Goal: Complete application form: Complete application form

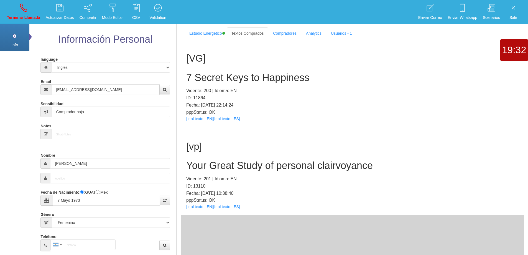
select select "4"
select select "2"
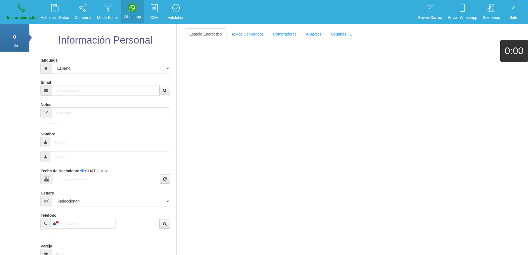
scroll to position [1, 0]
click at [114, 90] on input "Email" at bounding box center [105, 89] width 108 height 11
paste input "[EMAIL_ADDRESS][DOMAIN_NAME]"
type input "[EMAIL_ADDRESS][DOMAIN_NAME]"
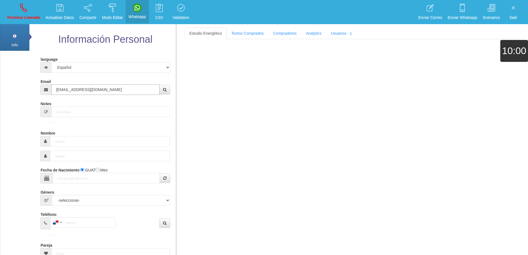
type input "[DATE]"
select select "4"
type input "Excelente Comprador"
type input "[PERSON_NAME]"
select select "2"
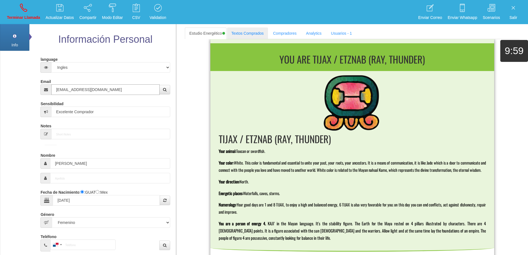
type input "[EMAIL_ADDRESS][DOMAIN_NAME]"
click at [248, 32] on link "Textos Comprados" at bounding box center [247, 33] width 41 height 12
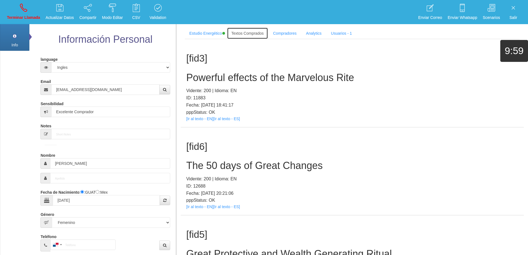
scroll to position [0, 0]
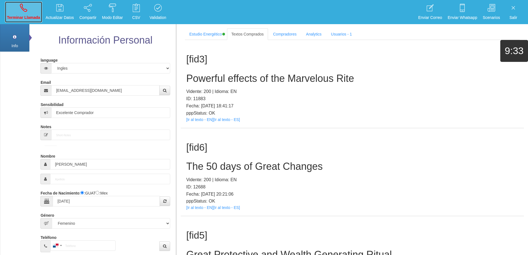
click at [26, 13] on link "Terminar Llamada" at bounding box center [23, 12] width 37 height 21
select select "0"
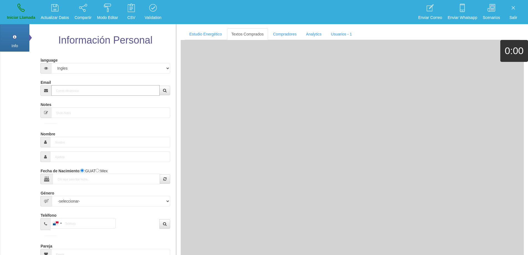
click at [114, 88] on input "Email" at bounding box center [105, 90] width 108 height 11
paste input "[EMAIL_ADDRESS][DOMAIN_NAME]"
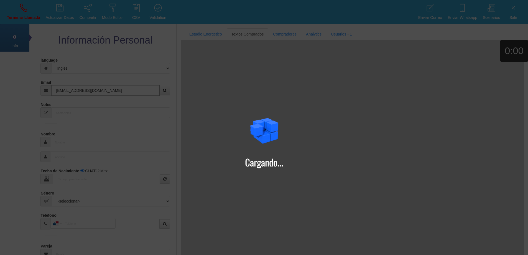
type input "[EMAIL_ADDRESS][DOMAIN_NAME]"
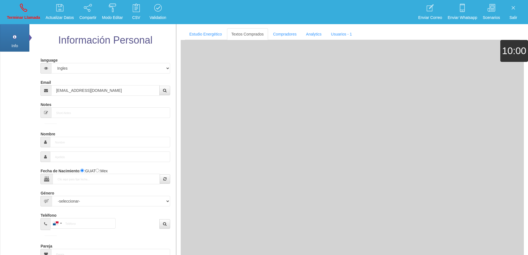
type input "[DATE]"
type input "Excelente Comprador"
type input "[PERSON_NAME]"
select select "2"
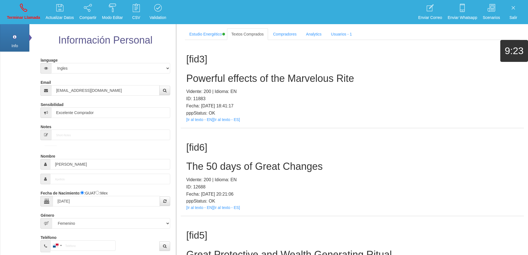
click at [415, 75] on h2 "Powerful effects of the Marvelous Rite" at bounding box center [352, 78] width 332 height 11
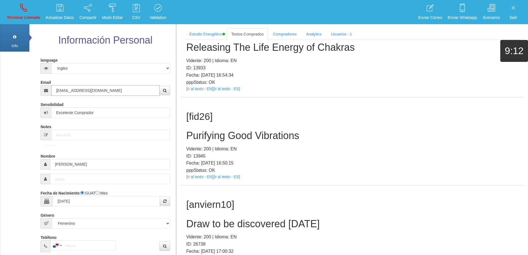
click at [114, 89] on input "[EMAIL_ADDRESS][DOMAIN_NAME]" at bounding box center [105, 90] width 108 height 11
click at [263, 133] on h2 "Purifying Good Vibrations" at bounding box center [352, 135] width 332 height 11
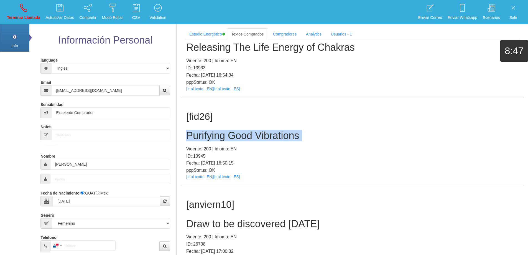
click at [263, 133] on h2 "Purifying Good Vibrations" at bounding box center [352, 135] width 332 height 11
copy h2 "Purifying Good Vibrations"
click at [343, 122] on div "[fid26] Purifying Good Vibrations Vidente: 200 | Idioma: EN ID: 13945 Fecha: [D…" at bounding box center [352, 141] width 343 height 88
drag, startPoint x: 300, startPoint y: 136, endPoint x: 188, endPoint y: 134, distance: 112.4
click at [187, 134] on h2 "Purifying Good Vibrations" at bounding box center [352, 135] width 332 height 11
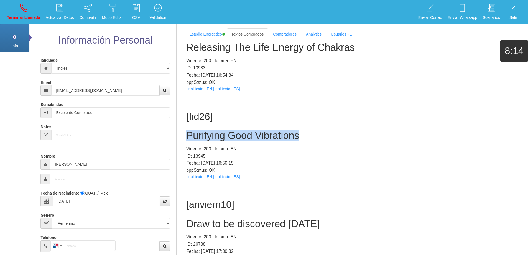
copy h2 "Purifying Good Vibrations"
click at [35, 15] on p "Terminar Llamada" at bounding box center [23, 17] width 33 height 6
select select "0"
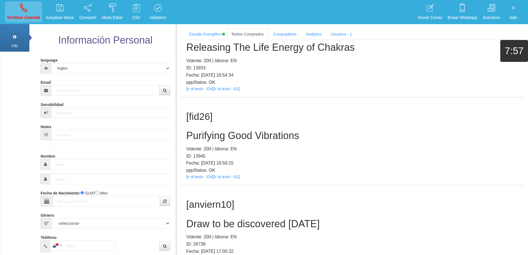
scroll to position [0, 0]
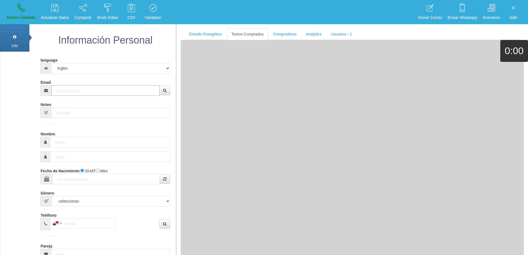
click at [77, 92] on input "Email" at bounding box center [105, 90] width 108 height 11
paste input "[EMAIL_ADDRESS][DOMAIN_NAME]"
type input "[EMAIL_ADDRESS][DOMAIN_NAME]"
type input "2 Abr 1951"
type input "Buen Comprador"
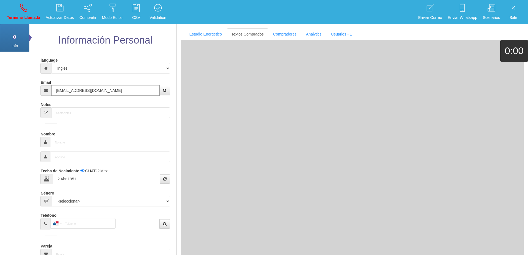
type input "[PERSON_NAME]"
select select "2"
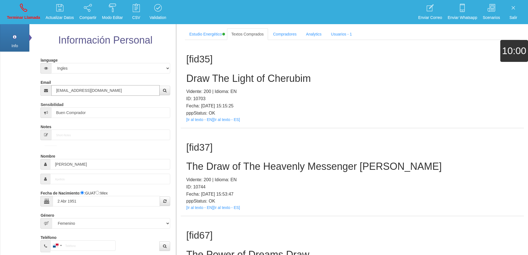
type input "[EMAIL_ADDRESS][DOMAIN_NAME]"
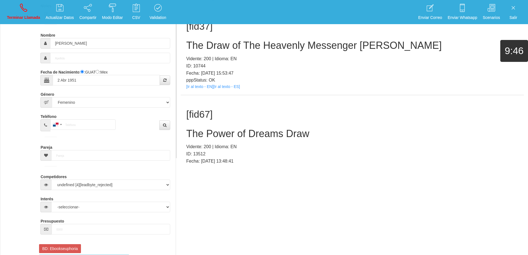
click at [278, 134] on h2 "The Power of Dreams Draw" at bounding box center [352, 133] width 332 height 11
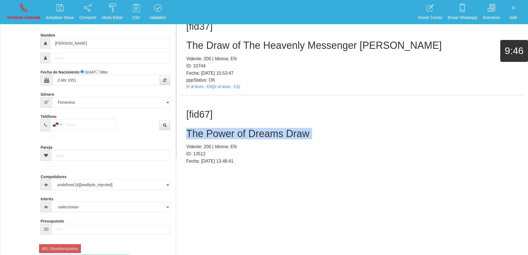
click at [278, 134] on h2 "The Power of Dreams Draw" at bounding box center [352, 133] width 332 height 11
copy h2 "The Power of Dreams Draw"
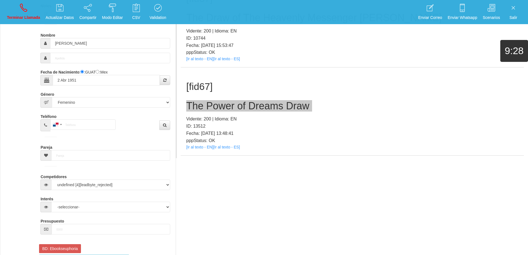
scroll to position [55, 0]
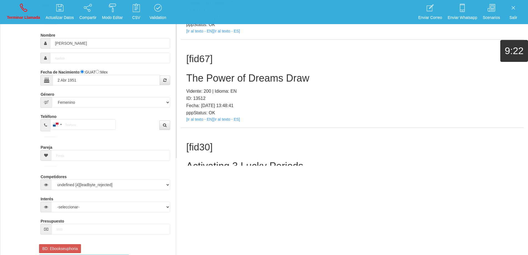
click at [361, 103] on p "Fecha: [DATE] 13:48:41" at bounding box center [352, 105] width 332 height 7
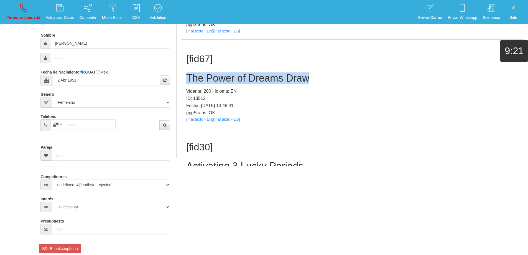
drag, startPoint x: 315, startPoint y: 79, endPoint x: 183, endPoint y: 75, distance: 131.8
click at [183, 75] on div "[fid67] The Power of Dreams Draw Vidente: 200 | Idioma: EN ID: 13512 Fecha: [DA…" at bounding box center [352, 84] width 343 height 88
copy h2 "The Power of Dreams Draw"
click at [21, 7] on icon at bounding box center [23, 7] width 7 height 9
select select "0"
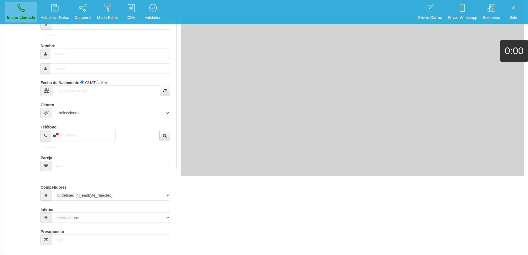
scroll to position [0, 0]
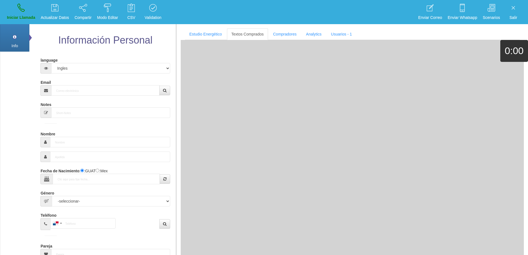
drag, startPoint x: 105, startPoint y: 102, endPoint x: 108, endPoint y: 93, distance: 9.7
click at [106, 98] on form "language Español Portugues [PERSON_NAME] Email Sensibilidad Notes Comprador de …" at bounding box center [105, 183] width 121 height 256
click at [111, 91] on input "Email" at bounding box center [105, 90] width 108 height 11
paste input "[EMAIL_ADDRESS][DOMAIN_NAME]"
type input "[EMAIL_ADDRESS][DOMAIN_NAME]"
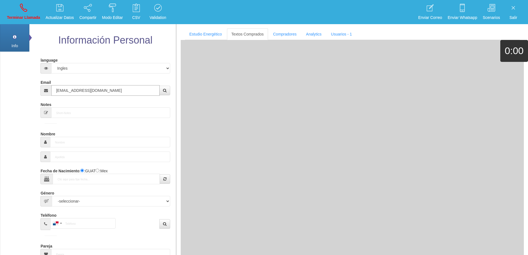
type input "[DATE]"
type input "Excelente Comprador"
type input "[PERSON_NAME]"
select select "2"
type input "[PHONE_NUMBER]"
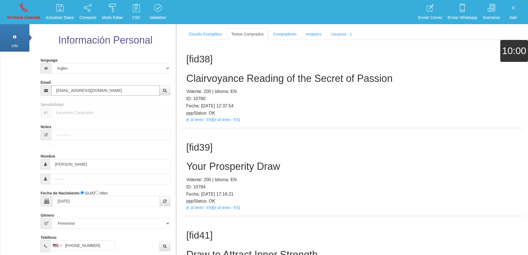
type input "[EMAIL_ADDRESS][DOMAIN_NAME]"
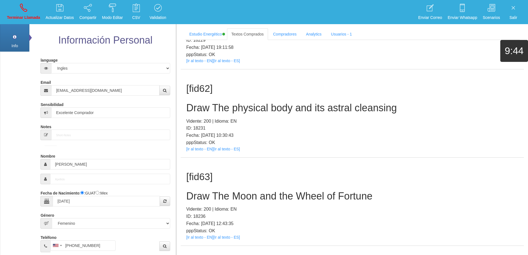
scroll to position [2201, 0]
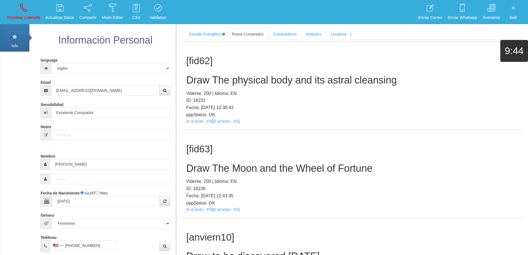
click at [299, 166] on h2 "Draw The Moon and the Wheel of Fortune" at bounding box center [352, 168] width 332 height 11
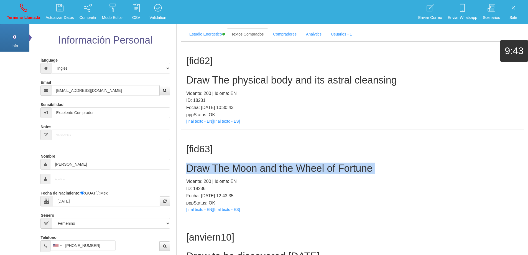
click at [299, 166] on h2 "Draw The Moon and the Wheel of Fortune" at bounding box center [352, 168] width 332 height 11
copy h2 "Draw The Moon and the Wheel of Fortune"
click at [409, 156] on div "[fid63] Draw The Moon and the Wheel of Fortune Vidente: 200 | Idioma: EN ID: 18…" at bounding box center [352, 174] width 343 height 88
drag, startPoint x: 377, startPoint y: 168, endPoint x: 187, endPoint y: 166, distance: 190.1
click at [187, 166] on h2 "Draw The Moon and the Wheel of Fortune" at bounding box center [352, 168] width 332 height 11
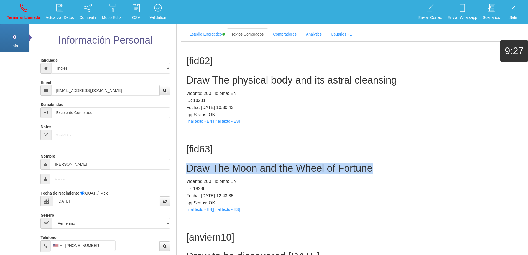
copy h2 "Draw The Moon and the Wheel of Fortune"
click at [16, 9] on link "Terminar Llamada" at bounding box center [23, 12] width 37 height 21
select select "0"
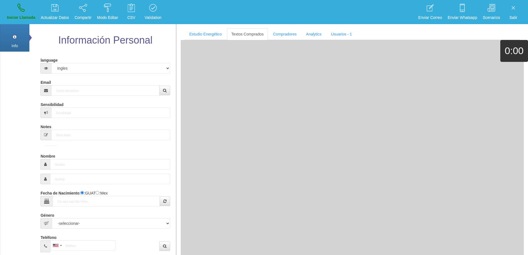
scroll to position [0, 0]
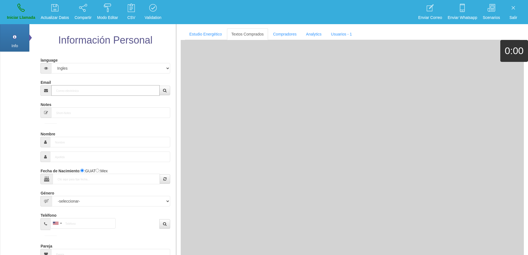
click at [105, 85] on input "Email" at bounding box center [105, 90] width 108 height 11
paste input "[EMAIL_ADDRESS][DOMAIN_NAME]"
type input "[EMAIL_ADDRESS][DOMAIN_NAME]"
type input "[DATE]"
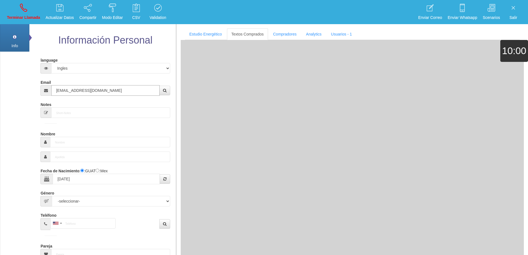
type input "Excelente Comprador"
type input "[PERSON_NAME]"
select select "2"
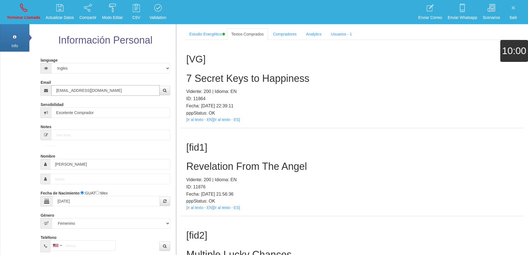
type input "[EMAIL_ADDRESS][DOMAIN_NAME]"
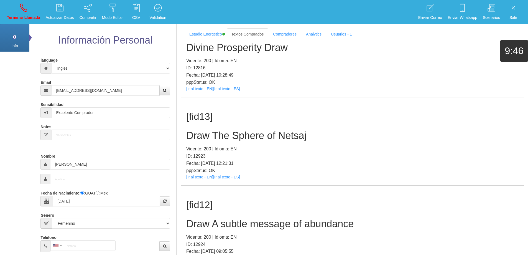
click at [274, 139] on h2 "Draw The Sphere of Netsaj" at bounding box center [352, 135] width 332 height 11
click at [276, 136] on h2 "Draw The Sphere of Netsaj" at bounding box center [352, 135] width 332 height 11
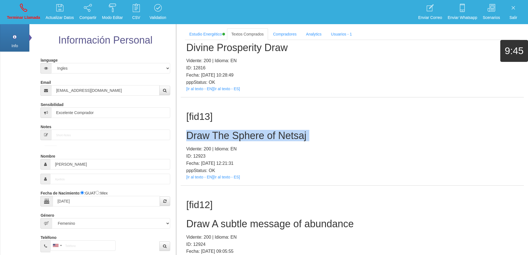
click at [276, 136] on h2 "Draw The Sphere of Netsaj" at bounding box center [352, 135] width 332 height 11
copy h2 "Draw The Sphere of Netsaj"
click at [356, 129] on div "[fid13] Draw The Sphere of [PERSON_NAME]: 200 | Idioma: EN ID: 12923 Fecha: [DA…" at bounding box center [352, 141] width 343 height 88
drag, startPoint x: 316, startPoint y: 137, endPoint x: 181, endPoint y: 137, distance: 134.3
click at [181, 137] on div "[fid13] Draw The Sphere of [PERSON_NAME]: 200 | Idioma: EN ID: 12923 Fecha: [DA…" at bounding box center [352, 141] width 343 height 88
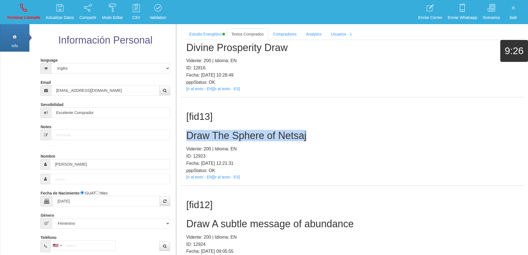
copy h2 "Draw The Sphere of Netsaj"
click at [268, 132] on h2 "Draw The Sphere of Netsaj" at bounding box center [352, 135] width 332 height 11
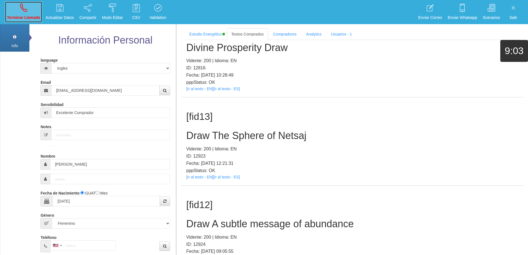
click at [21, 11] on icon at bounding box center [23, 7] width 7 height 9
select select "0"
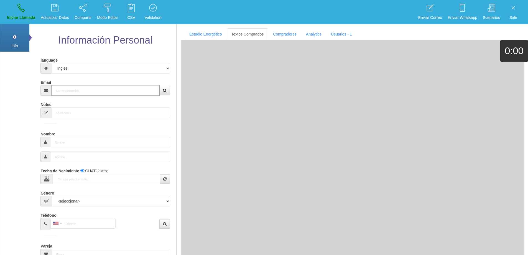
click at [89, 87] on input "Email" at bounding box center [105, 90] width 108 height 11
paste input "[EMAIL_ADDRESS][DOMAIN_NAME]"
type input "[EMAIL_ADDRESS][DOMAIN_NAME]"
type input "[DATE]"
type input "Comprador bajo"
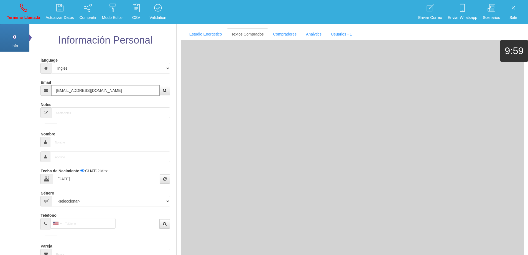
type input "[PERSON_NAME]"
select select "1"
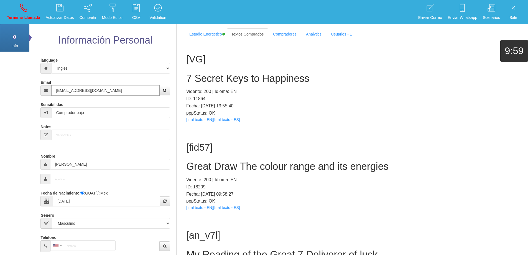
type input "[EMAIL_ADDRESS][DOMAIN_NAME]"
click at [323, 166] on h2 "Great Draw The colour range and its energies" at bounding box center [352, 166] width 332 height 11
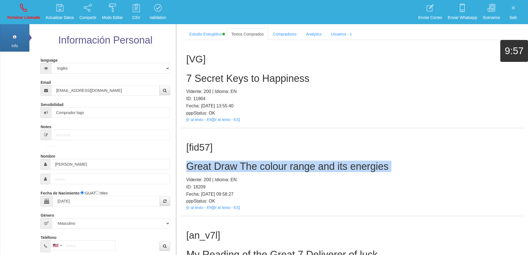
click at [323, 166] on h2 "Great Draw The colour range and its energies" at bounding box center [352, 166] width 332 height 11
copy h2 "Great Draw The colour range and its energies"
click at [428, 167] on h2 "Great Draw The colour range and its energies" at bounding box center [352, 166] width 332 height 11
drag, startPoint x: 394, startPoint y: 167, endPoint x: 186, endPoint y: 161, distance: 208.1
click at [186, 161] on div "[fid57] Great Draw The colour range and its energies Vidente: 200 | Idioma: EN …" at bounding box center [352, 172] width 343 height 88
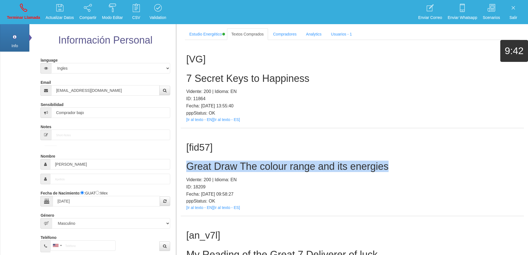
copy h2 "Great Draw The colour range and its energies"
click at [19, 21] on link "Terminar Llamada" at bounding box center [23, 12] width 37 height 21
select select "0"
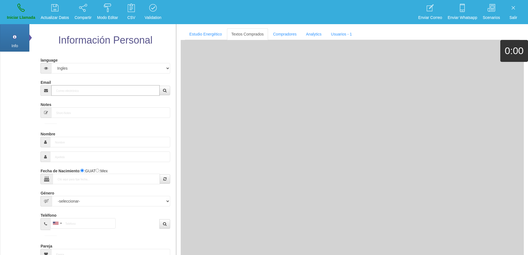
drag, startPoint x: 97, startPoint y: 92, endPoint x: 150, endPoint y: 87, distance: 52.6
click at [111, 88] on input "Email" at bounding box center [105, 90] width 108 height 11
paste input "[EMAIL_ADDRESS][DOMAIN_NAME]"
type input "[EMAIL_ADDRESS][DOMAIN_NAME]"
type input "[DATE]"
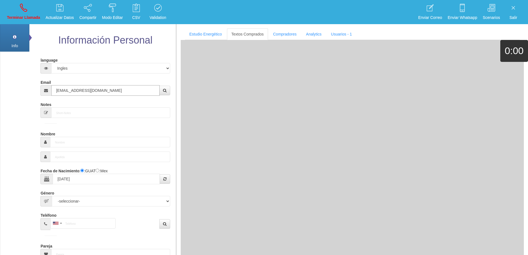
select select "1"
type input "Excelente Comprador"
type input "[PERSON_NAME]"
select select "2"
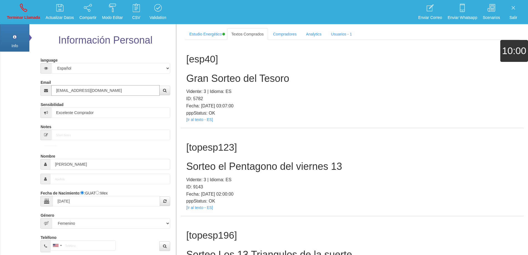
type input "[EMAIL_ADDRESS][DOMAIN_NAME]"
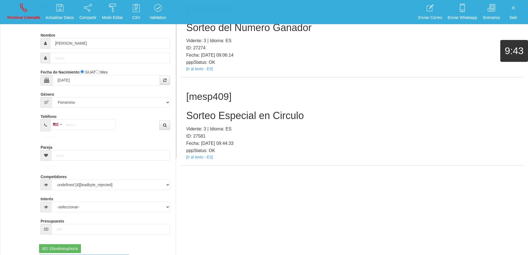
click at [275, 117] on h2 "Sorteo Especial en Circulo" at bounding box center [352, 115] width 332 height 11
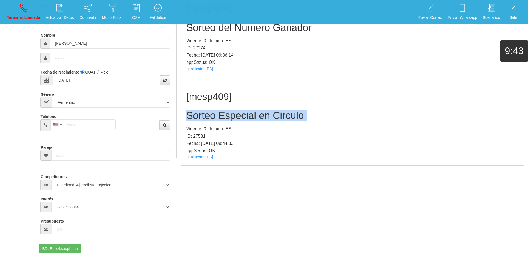
click at [275, 117] on h2 "Sorteo Especial en Circulo" at bounding box center [352, 115] width 332 height 11
click at [305, 120] on h2 "Sorteo Especial en Circulo" at bounding box center [352, 115] width 332 height 11
drag, startPoint x: 311, startPoint y: 118, endPoint x: 187, endPoint y: 118, distance: 124.0
click at [187, 118] on h2 "Sorteo Especial en Circulo" at bounding box center [352, 115] width 332 height 11
click at [26, 9] on icon at bounding box center [23, 7] width 7 height 9
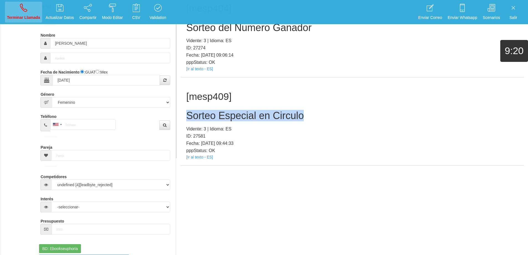
select select "0"
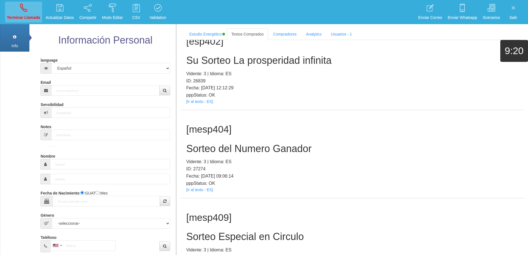
scroll to position [0, 0]
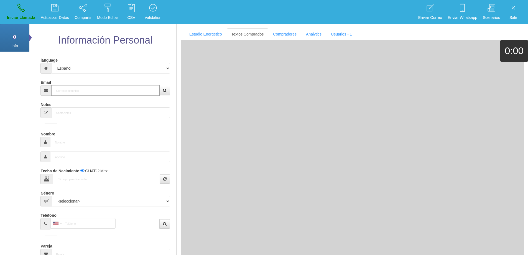
click at [113, 93] on input "Email" at bounding box center [105, 90] width 108 height 11
paste input "[EMAIL_ADDRESS][DOMAIN_NAME]"
type input "[EMAIL_ADDRESS][DOMAIN_NAME]"
type input "[DATE]"
type input "Buen Comprador"
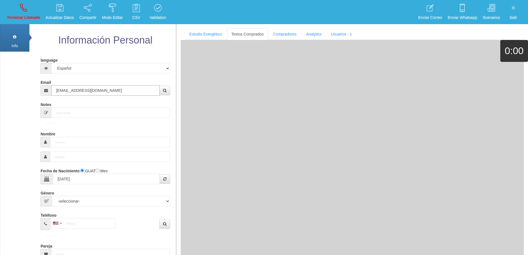
type input "[PERSON_NAME]"
select select "1"
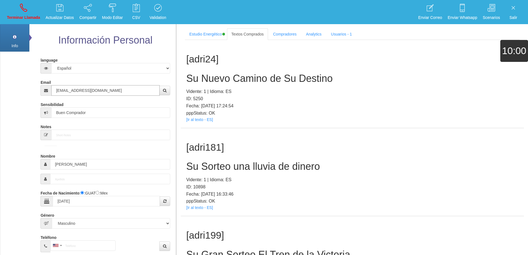
type input "[EMAIL_ADDRESS][DOMAIN_NAME]"
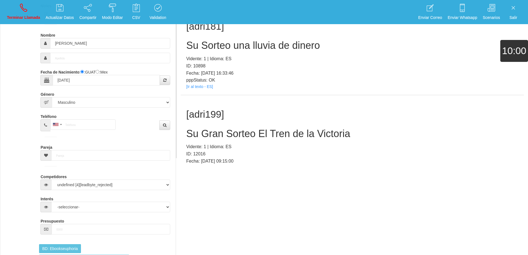
scroll to position [547, 0]
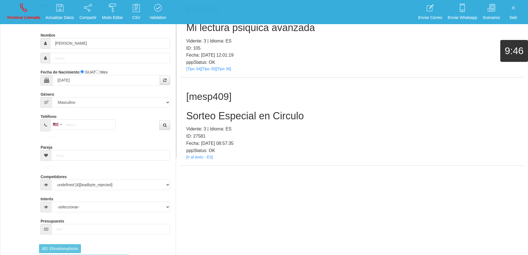
click at [257, 116] on h2 "Sorteo Especial en Circulo" at bounding box center [352, 115] width 332 height 11
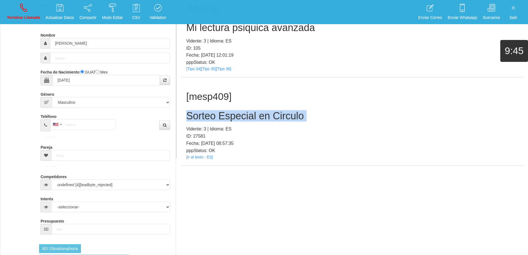
click at [257, 116] on h2 "Sorteo Especial en Circulo" at bounding box center [352, 115] width 332 height 11
click at [333, 112] on h2 "Sorteo Especial en Circulo" at bounding box center [352, 115] width 332 height 11
drag, startPoint x: 258, startPoint y: 117, endPoint x: 204, endPoint y: 115, distance: 54.1
click at [184, 117] on div "[mesp409] Sorteo Especial en Circulo Vidente: 3 | Idioma: ES ID: 27581 Fecha: […" at bounding box center [352, 121] width 343 height 88
click at [27, 6] on link "Terminar Llamada" at bounding box center [23, 12] width 37 height 21
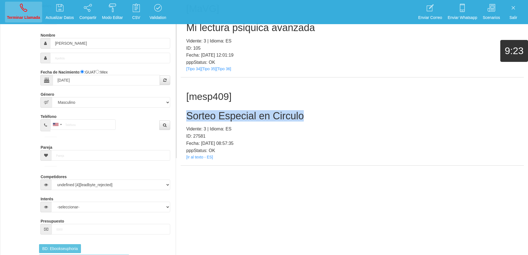
select select "0"
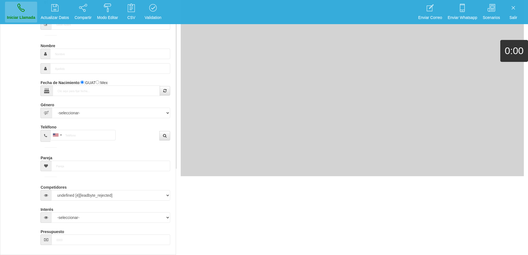
scroll to position [0, 0]
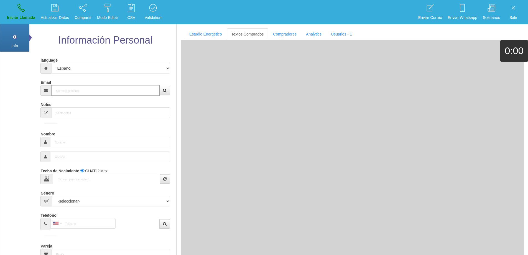
click at [103, 89] on input "Email" at bounding box center [105, 90] width 108 height 11
paste input "[EMAIL_ADDRESS][DOMAIN_NAME]"
type input "[EMAIL_ADDRESS][DOMAIN_NAME]"
type input "[DATE]"
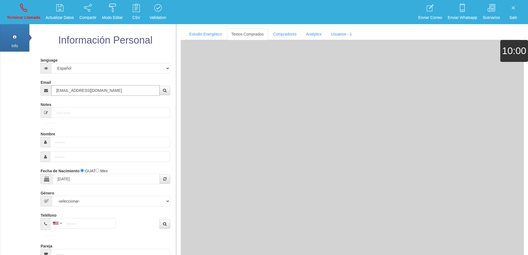
select select "4"
type input "Buen Comprador"
type input "[PERSON_NAME]"
select select "1"
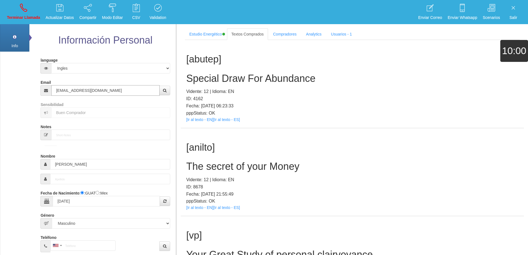
type input "[EMAIL_ADDRESS][DOMAIN_NAME]"
click at [257, 75] on h2 "Special Draw For Abundance" at bounding box center [352, 78] width 332 height 11
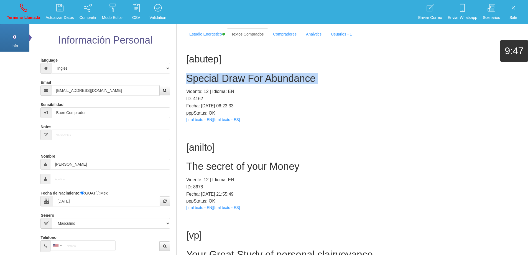
click at [257, 75] on h2 "Special Draw For Abundance" at bounding box center [352, 78] width 332 height 11
click at [326, 79] on h2 "Special Draw For Abundance" at bounding box center [352, 78] width 332 height 11
drag, startPoint x: 326, startPoint y: 79, endPoint x: 188, endPoint y: 72, distance: 138.3
click at [188, 72] on div "[abutep] Special Draw For Abundance Vidente: 12 | Idioma: EN ID: 4162 Fecha: [D…" at bounding box center [352, 84] width 343 height 88
click at [25, 13] on link "Terminar Llamada" at bounding box center [23, 12] width 37 height 21
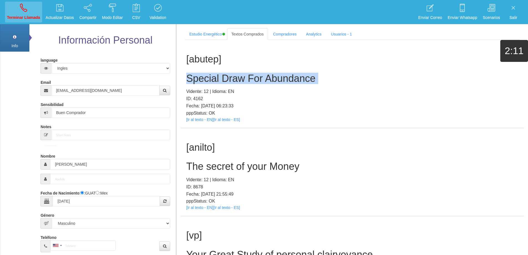
select select "0"
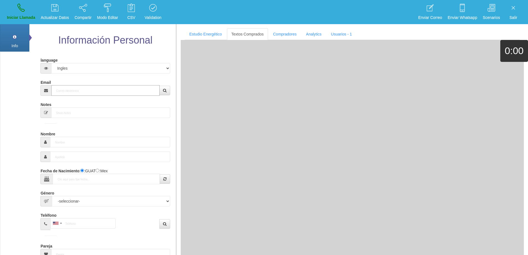
drag, startPoint x: 87, startPoint y: 88, endPoint x: 102, endPoint y: 88, distance: 15.0
click at [87, 88] on input "Email" at bounding box center [105, 90] width 108 height 11
paste input "[EMAIL_ADDRESS][DOMAIN_NAME]"
type input "[EMAIL_ADDRESS][DOMAIN_NAME]"
type input "29 Dic 1963"
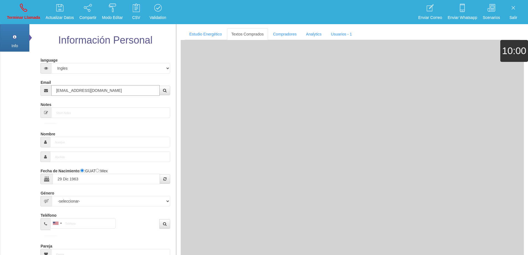
type input "Comprador bajo"
type input "[PERSON_NAME]"
select select "2"
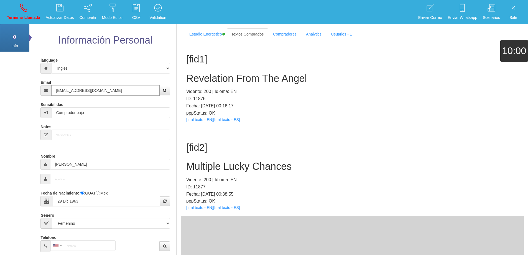
type input "[EMAIL_ADDRESS][DOMAIN_NAME]"
click at [74, 93] on input "[EMAIL_ADDRESS][DOMAIN_NAME]" at bounding box center [105, 90] width 108 height 11
click at [74, 92] on input "[EMAIL_ADDRESS][DOMAIN_NAME]" at bounding box center [105, 90] width 108 height 11
click at [60, 159] on input "[PERSON_NAME]" at bounding box center [110, 164] width 120 height 11
click at [60, 160] on input "[PERSON_NAME]" at bounding box center [110, 164] width 120 height 11
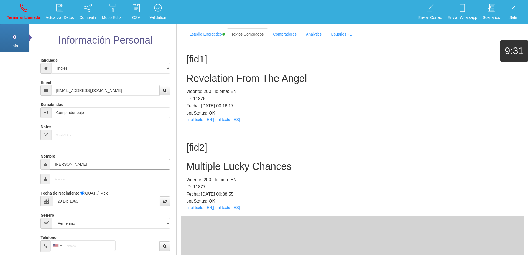
click at [60, 160] on input "[PERSON_NAME]" at bounding box center [110, 164] width 120 height 11
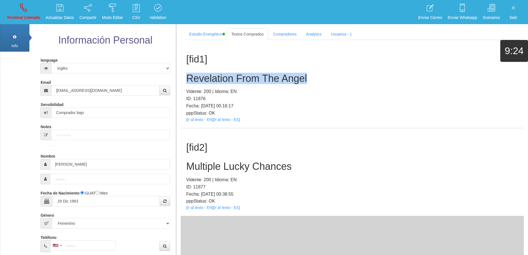
drag, startPoint x: 310, startPoint y: 79, endPoint x: 189, endPoint y: 75, distance: 120.5
click at [189, 75] on h2 "Revelation From The Angel" at bounding box center [352, 78] width 332 height 11
click at [319, 77] on h2 "Revelation From The Angel" at bounding box center [352, 78] width 332 height 11
drag, startPoint x: 313, startPoint y: 80, endPoint x: 189, endPoint y: 80, distance: 124.0
click at [189, 80] on h2 "Revelation From The Angel" at bounding box center [352, 78] width 332 height 11
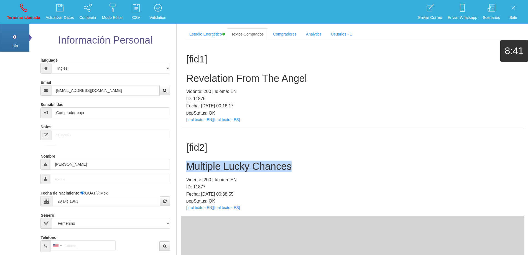
drag, startPoint x: 299, startPoint y: 167, endPoint x: 188, endPoint y: 164, distance: 111.6
click at [187, 163] on h2 "Multiple Lucky Chances" at bounding box center [352, 166] width 332 height 11
click at [319, 161] on div "[fid2] Multiple Lucky Chances Vidente: 200 | Idioma: EN ID: 11877 Fecha: [DATE]…" at bounding box center [352, 172] width 343 height 88
drag, startPoint x: 298, startPoint y: 165, endPoint x: 181, endPoint y: 165, distance: 116.8
click at [181, 165] on div "[fid2] Multiple Lucky Chances Vidente: 200 | Idioma: EN ID: 11877 Fecha: [DATE]…" at bounding box center [352, 172] width 343 height 88
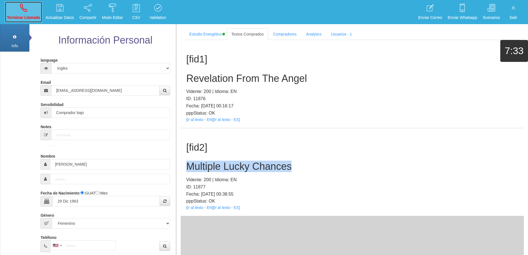
click at [17, 13] on link "Terminar Llamada" at bounding box center [23, 12] width 37 height 21
select select "0"
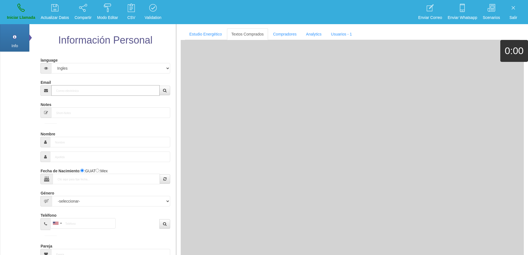
click at [80, 92] on input "Email" at bounding box center [105, 90] width 108 height 11
paste input "[EMAIL_ADDRESS][DOMAIN_NAME]"
type input "[EMAIL_ADDRESS][DOMAIN_NAME]"
type input "[DATE]"
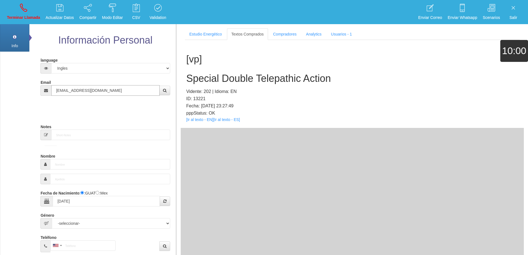
type input "Comprador simple"
type input "[PERSON_NAME]"
select select "1"
type input "[PHONE_NUMBER]"
type input "[EMAIL_ADDRESS][DOMAIN_NAME]"
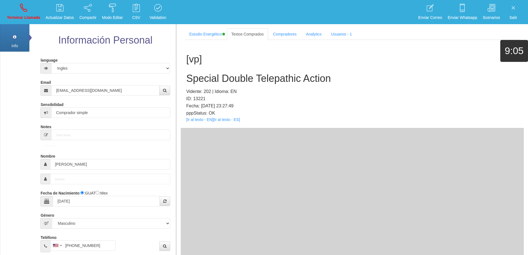
click at [272, 79] on h2 "Special Double Telepathic Action" at bounding box center [352, 78] width 332 height 11
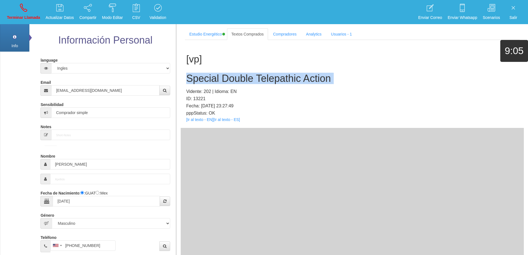
click at [272, 79] on h2 "Special Double Telepathic Action" at bounding box center [352, 78] width 332 height 11
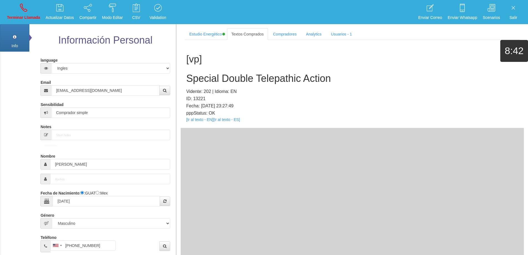
click at [318, 87] on div "[vp] Special Double Telepathic Action Vidente: 202 | Idioma: EN ID: 13221 Fecha…" at bounding box center [352, 84] width 343 height 88
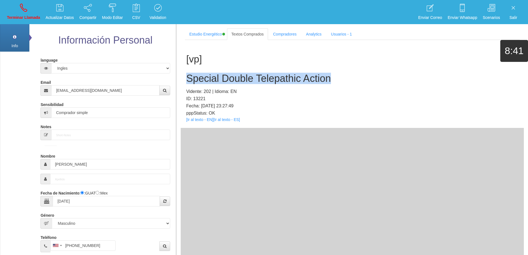
drag, startPoint x: 335, startPoint y: 80, endPoint x: 199, endPoint y: 78, distance: 135.7
click at [186, 77] on div "[vp] Special Double Telepathic Action Vidente: 202 | Idioma: EN ID: 13221 Fecha…" at bounding box center [352, 84] width 343 height 88
drag, startPoint x: 25, startPoint y: 11, endPoint x: 279, endPoint y: 25, distance: 254.2
click at [25, 11] on icon at bounding box center [23, 7] width 7 height 9
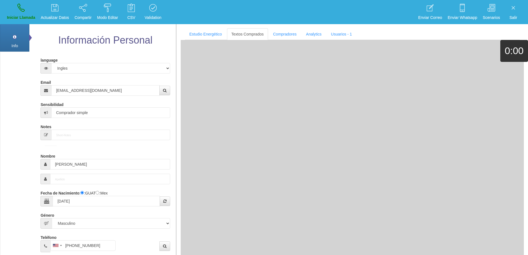
select select "0"
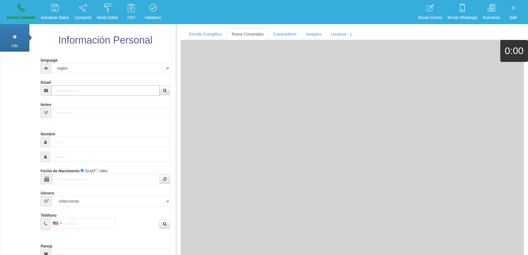
drag, startPoint x: 95, startPoint y: 90, endPoint x: 100, endPoint y: 86, distance: 6.2
click at [95, 90] on input "Email" at bounding box center [105, 90] width 108 height 11
paste input "[EMAIL_ADDRESS][DOMAIN_NAME]"
type input "[EMAIL_ADDRESS][DOMAIN_NAME]"
type input "[DATE]"
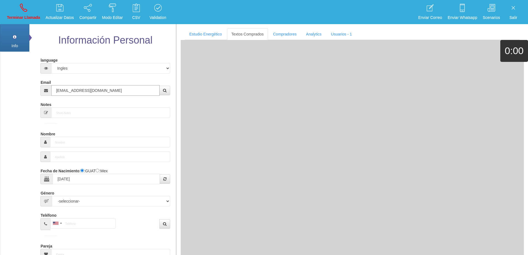
type input "Comprador simple"
type input "Rich"
select select "1"
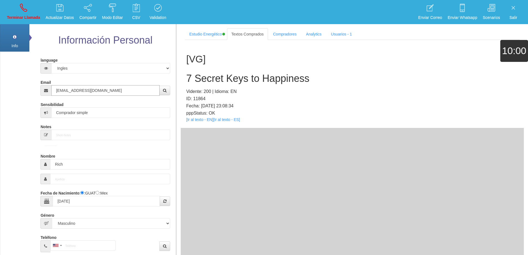
type input "[EMAIL_ADDRESS][DOMAIN_NAME]"
click at [58, 162] on input "Rich" at bounding box center [110, 164] width 120 height 11
click at [231, 77] on h2 "7 Secret Keys to Happiness" at bounding box center [352, 78] width 332 height 11
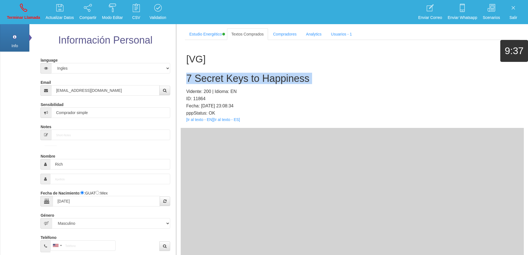
click at [231, 77] on h2 "7 Secret Keys to Happiness" at bounding box center [352, 78] width 332 height 11
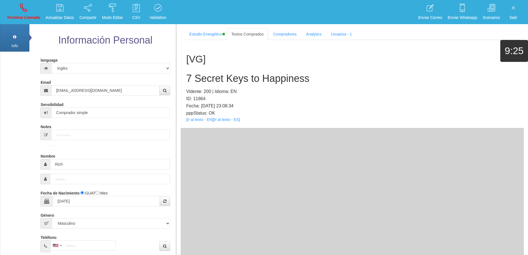
click at [306, 86] on div "[VG] 7 Secret Keys to Happiness Vidente: 200 | Idioma: EN ID: 11864 Fecha: [DAT…" at bounding box center [352, 84] width 343 height 88
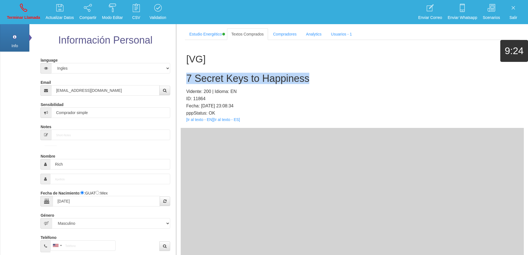
drag, startPoint x: 310, startPoint y: 80, endPoint x: 181, endPoint y: 78, distance: 128.7
click at [181, 78] on div "[VG] 7 Secret Keys to Happiness Vidente: 200 | Idioma: EN ID: 11864 Fecha: [DAT…" at bounding box center [352, 84] width 343 height 88
click at [15, 9] on link "Terminar Llamada" at bounding box center [23, 12] width 37 height 21
select select "0"
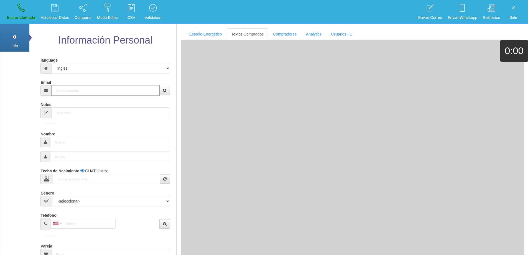
click at [90, 88] on input "Email" at bounding box center [105, 90] width 108 height 11
paste input "[EMAIL_ADDRESS][DOMAIN_NAME]"
type input "[EMAIL_ADDRESS][DOMAIN_NAME]"
type input "21 Dic 1950"
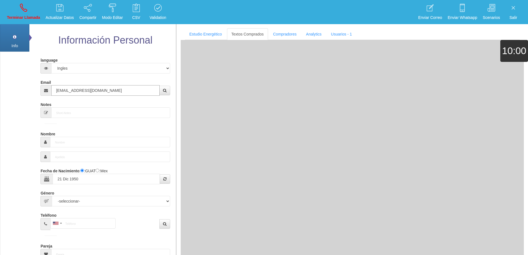
type input "Comprador simple"
type input "Jack"
select select "1"
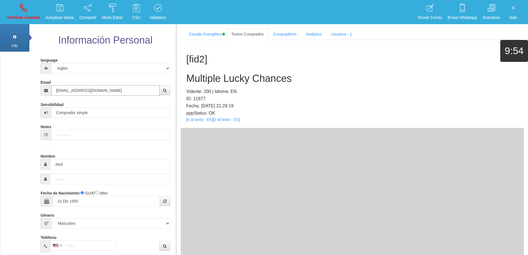
type input "[EMAIL_ADDRESS][DOMAIN_NAME]"
click at [30, 9] on link "Terminar Llamada" at bounding box center [23, 12] width 37 height 21
select select "0"
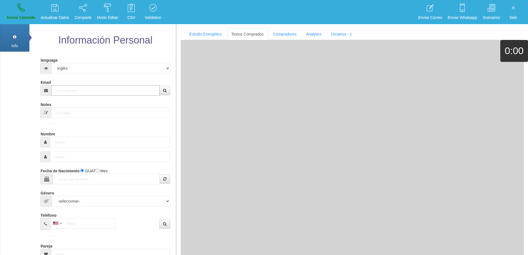
click at [115, 88] on input "Email" at bounding box center [105, 90] width 108 height 11
paste input "[EMAIL_ADDRESS][DOMAIN_NAME]"
type input "[EMAIL_ADDRESS][DOMAIN_NAME]"
type input "21 Dic 1950"
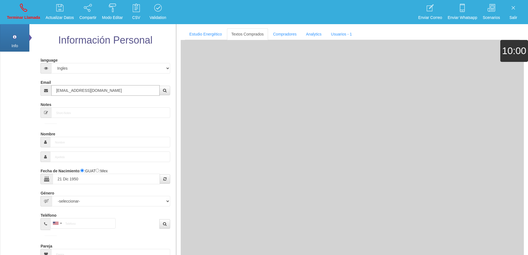
type input "Comprador simple"
type input "Jack"
select select "1"
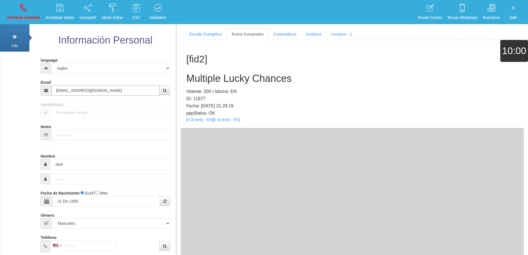
type input "[EMAIL_ADDRESS][DOMAIN_NAME]"
click at [253, 79] on h2 "Multiple Lucky Chances" at bounding box center [352, 78] width 332 height 11
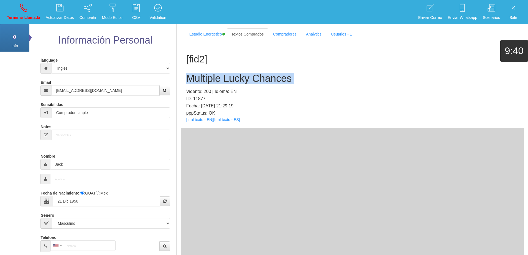
click at [253, 79] on h2 "Multiple Lucky Chances" at bounding box center [352, 78] width 332 height 11
click at [302, 77] on h2 "Multiple Lucky Chances" at bounding box center [352, 78] width 332 height 11
drag, startPoint x: 302, startPoint y: 78, endPoint x: 190, endPoint y: 76, distance: 112.1
click at [190, 76] on h2 "Multiple Lucky Chances" at bounding box center [352, 78] width 332 height 11
click at [21, 8] on icon at bounding box center [23, 7] width 7 height 9
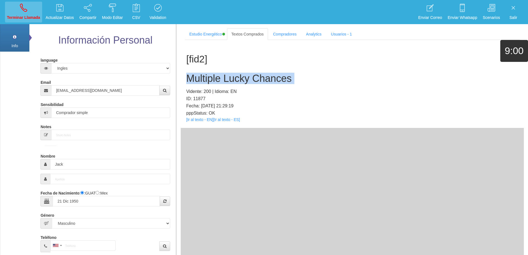
select select "0"
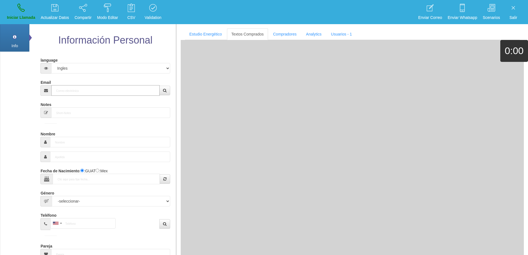
click at [110, 92] on input "Email" at bounding box center [105, 90] width 108 height 11
paste input "[PERSON_NAME][EMAIL_ADDRESS][DOMAIN_NAME]"
type input "[PERSON_NAME][EMAIL_ADDRESS][DOMAIN_NAME]"
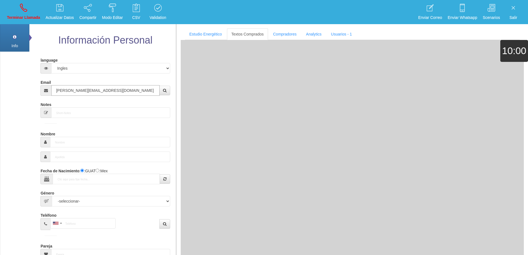
type input "[DATE]"
select select
type input "Comprador bajo"
type input "[PERSON_NAME]"
select select "2"
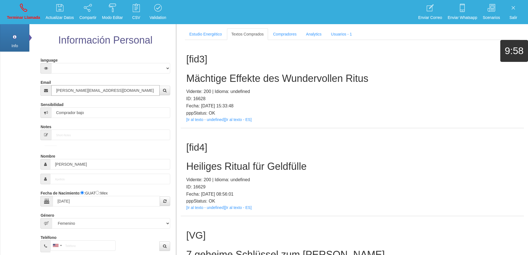
type input "[PERSON_NAME][EMAIL_ADDRESS][DOMAIN_NAME]"
click at [257, 168] on h2 "Heiliges Ritual für Geldfülle" at bounding box center [352, 166] width 332 height 11
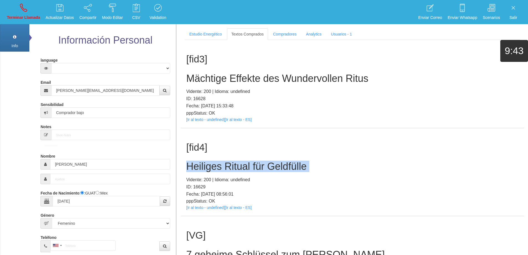
click at [257, 168] on h2 "Heiliges Ritual für Geldfülle" at bounding box center [352, 166] width 332 height 11
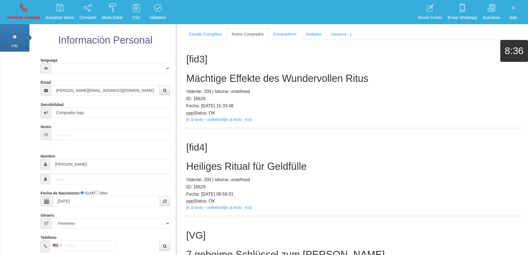
click at [282, 129] on div "[fid4] Heiliges Ritual für Geldfülle Vidente: 200 | Idioma: undefined ID: 16629…" at bounding box center [352, 172] width 343 height 88
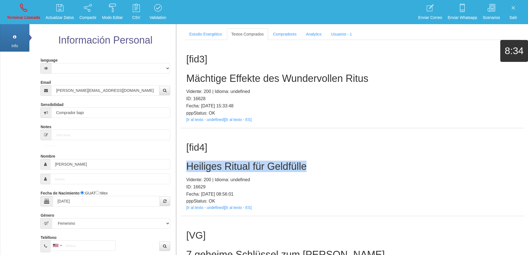
drag, startPoint x: 313, startPoint y: 170, endPoint x: 186, endPoint y: 163, distance: 127.8
click at [186, 163] on div "[fid4] Heiliges Ritual für Geldfülle Vidente: 200 | Idioma: undefined ID: 16629…" at bounding box center [352, 172] width 343 height 88
click at [17, 6] on link "Terminar Llamada" at bounding box center [23, 12] width 37 height 21
select select "0"
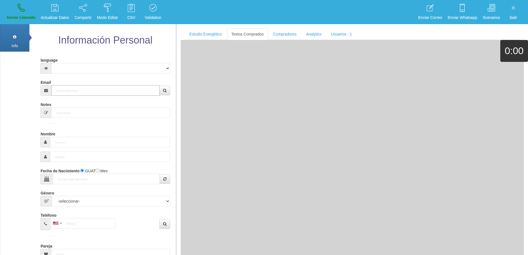
click at [106, 89] on input "Email" at bounding box center [105, 90] width 108 height 11
paste input "[EMAIL_ADDRESS][DOMAIN_NAME]"
type input "[EMAIL_ADDRESS][DOMAIN_NAME]"
type input "27 Ago 1959"
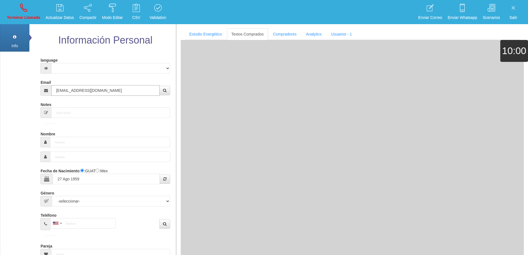
select select "2"
type input "Excelente Comprador"
type input "[PERSON_NAME]"
select select "1"
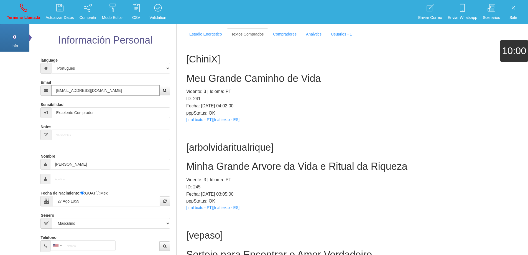
type input "[EMAIL_ADDRESS][DOMAIN_NAME]"
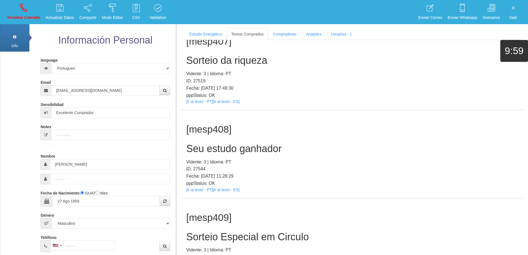
scroll to position [121, 0]
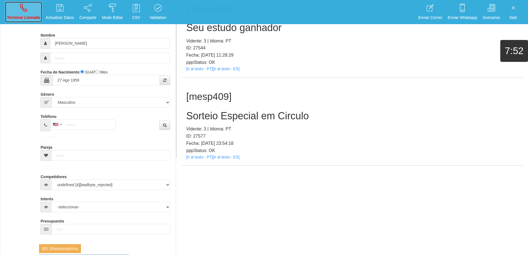
click at [24, 4] on icon at bounding box center [23, 7] width 7 height 9
select select "0"
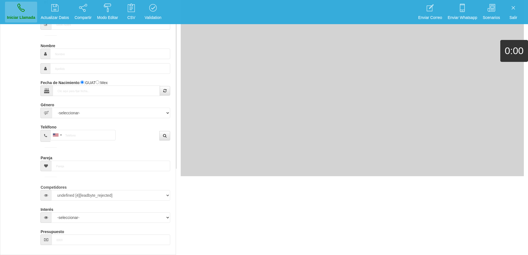
scroll to position [0, 0]
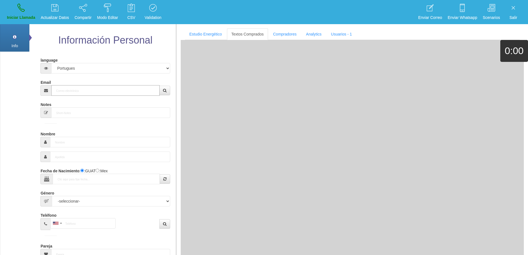
drag, startPoint x: 84, startPoint y: 91, endPoint x: 99, endPoint y: 86, distance: 16.5
click at [85, 90] on input "Email" at bounding box center [105, 90] width 108 height 11
paste input "[EMAIL_ADDRESS][DOMAIN_NAME]"
type input "[EMAIL_ADDRESS][DOMAIN_NAME]"
type input "27 Ago 1959"
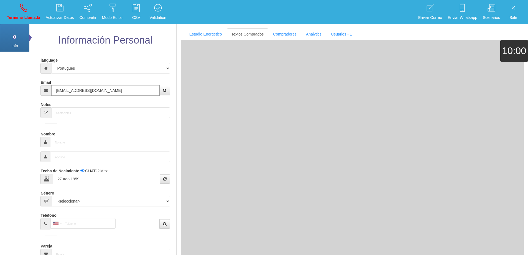
type input "Excelente Comprador"
type input "[PERSON_NAME]"
select select "1"
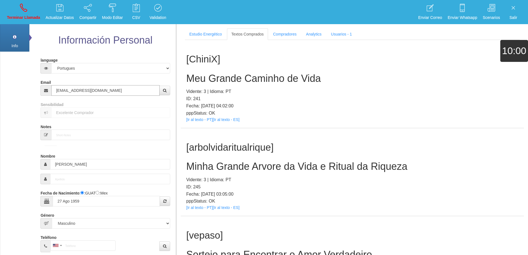
type input "[EMAIL_ADDRESS][DOMAIN_NAME]"
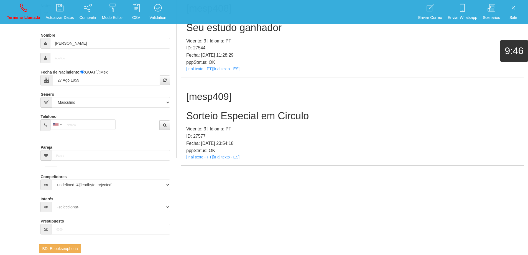
click at [264, 117] on h2 "Sorteio Especial em Circulo" at bounding box center [352, 115] width 332 height 11
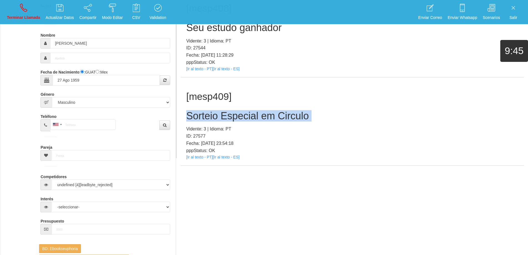
click at [264, 117] on h2 "Sorteio Especial em Circulo" at bounding box center [352, 115] width 332 height 11
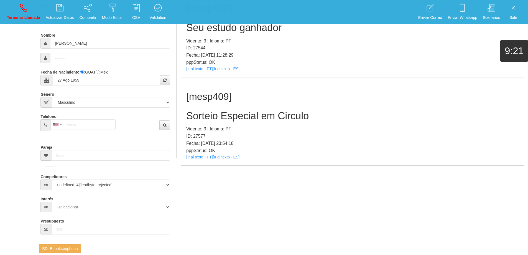
click at [273, 125] on div "[mesp409] Sorteio Especial em Circulo Vidente: 3 | Idioma: PT ID: 27577 Fecha: …" at bounding box center [352, 121] width 343 height 88
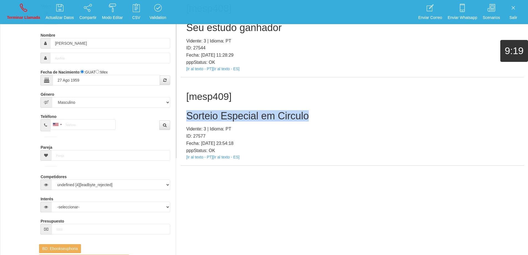
drag, startPoint x: 308, startPoint y: 117, endPoint x: 188, endPoint y: 115, distance: 120.4
click at [188, 115] on h2 "Sorteio Especial em Circulo" at bounding box center [352, 115] width 332 height 11
click at [29, 13] on link "Terminar Llamada" at bounding box center [23, 12] width 37 height 21
select select "0"
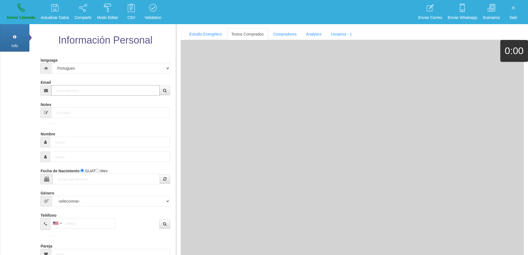
click at [73, 92] on input "Email" at bounding box center [105, 90] width 108 height 11
paste input "[EMAIL_ADDRESS][DOMAIN_NAME]"
type input "[EMAIL_ADDRESS][DOMAIN_NAME]"
type input "14 Abr 1947"
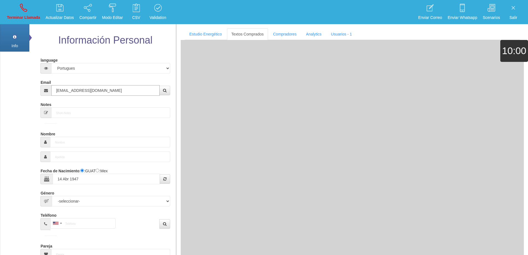
select select "1"
type input "Excelente Comprador"
type input "[PERSON_NAME]"
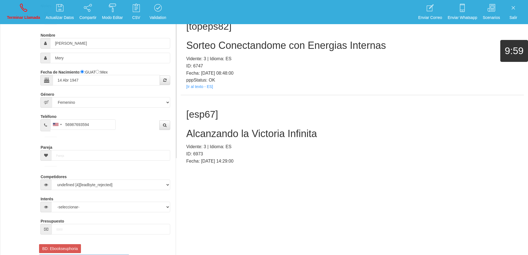
scroll to position [1428, 0]
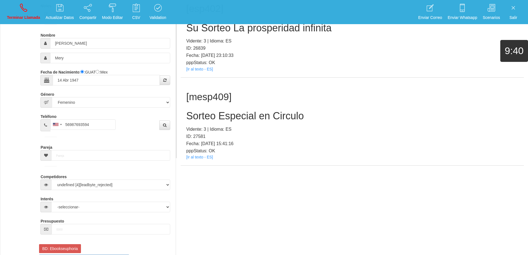
click at [241, 117] on h2 "Sorteo Especial en Circulo" at bounding box center [352, 115] width 332 height 11
click at [241, 116] on h2 "Sorteo Especial en Circulo" at bounding box center [352, 115] width 332 height 11
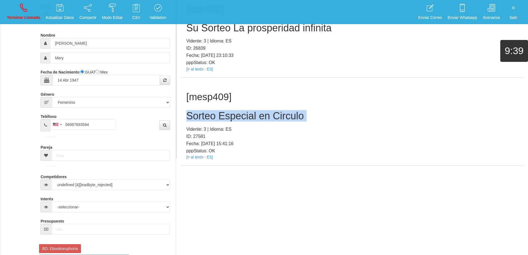
click at [241, 116] on h2 "Sorteo Especial en Circulo" at bounding box center [352, 115] width 332 height 11
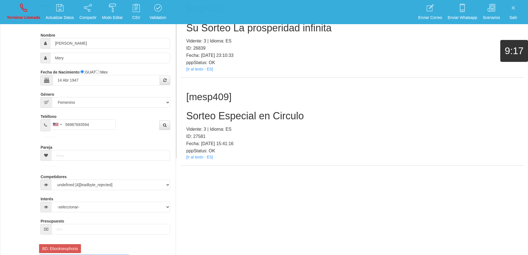
click at [320, 126] on p "Vidente: 3 | Idioma: ES" at bounding box center [352, 129] width 332 height 7
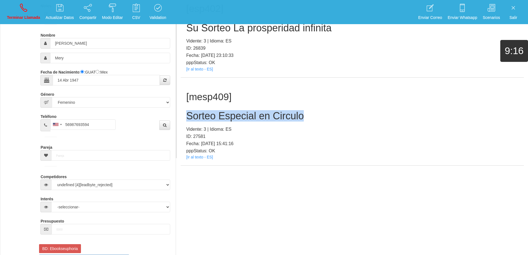
drag, startPoint x: 310, startPoint y: 117, endPoint x: 181, endPoint y: 114, distance: 128.8
click at [181, 114] on div "[mesp409] Sorteo Especial en Circulo Vidente: 3 | Idioma: ES ID: 27581 Fecha: […" at bounding box center [352, 122] width 343 height 88
drag, startPoint x: 17, startPoint y: 10, endPoint x: 288, endPoint y: 27, distance: 271.3
click at [17, 9] on link "Terminar Llamada" at bounding box center [23, 12] width 37 height 21
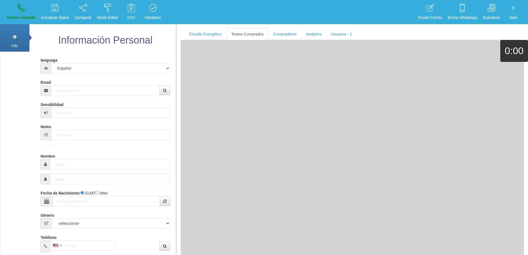
scroll to position [0, 0]
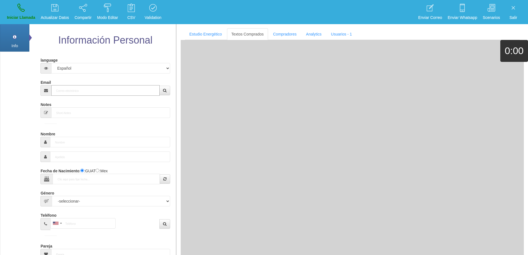
click at [128, 92] on input "Email" at bounding box center [105, 90] width 108 height 11
paste input "[PERSON_NAME][EMAIL_ADDRESS][DOMAIN_NAME]"
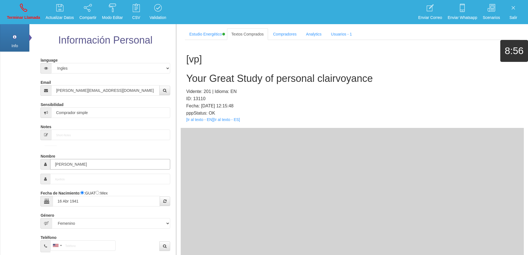
click at [61, 164] on input "[PERSON_NAME]" at bounding box center [110, 164] width 120 height 11
click at [328, 80] on h2 "Your Great Study of personal clairvoyance" at bounding box center [352, 78] width 332 height 11
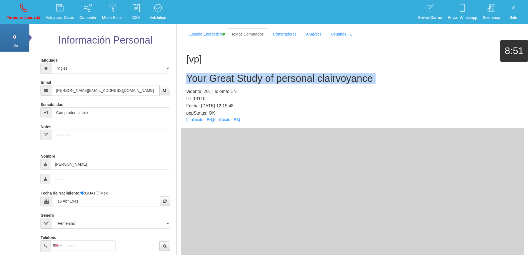
click at [328, 80] on h2 "Your Great Study of personal clairvoyance" at bounding box center [352, 78] width 332 height 11
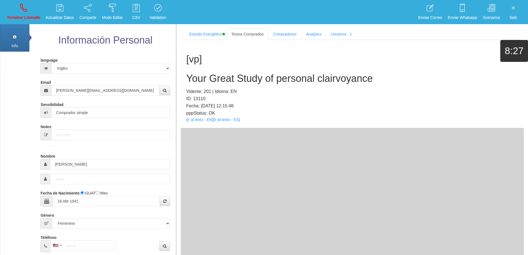
click at [361, 145] on div "[vp] Your Great Study of personal clairvoyance Vidente: 201 | Idioma: EN ID: 13…" at bounding box center [352, 163] width 343 height 247
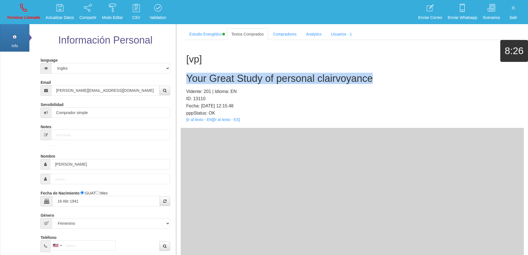
drag, startPoint x: 375, startPoint y: 81, endPoint x: 183, endPoint y: 77, distance: 191.8
click at [182, 76] on div "[vp] Your Great Study of personal clairvoyance Vidente: 201 | Idioma: EN ID: 13…" at bounding box center [352, 84] width 343 height 88
click at [21, 11] on icon at bounding box center [23, 7] width 7 height 9
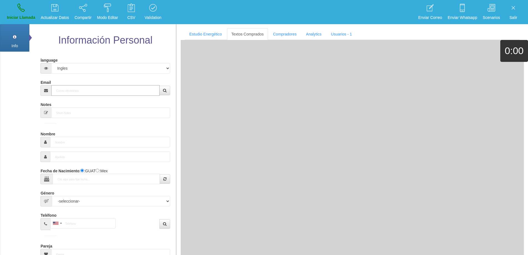
click at [71, 88] on input "Email" at bounding box center [105, 90] width 108 height 11
paste input "[EMAIL_ADDRESS][DOMAIN_NAME]"
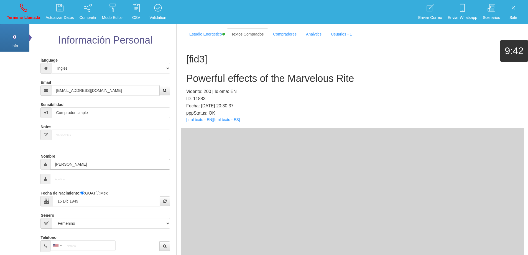
click at [61, 165] on input "[PERSON_NAME]" at bounding box center [110, 164] width 120 height 11
click at [236, 79] on h2 "Powerful effects of the Marvelous Rite" at bounding box center [352, 78] width 332 height 11
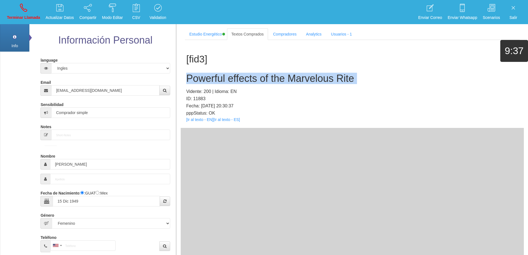
click at [236, 79] on h2 "Powerful effects of the Marvelous Rite" at bounding box center [352, 78] width 332 height 11
click at [24, 13] on link "Terminar Llamada" at bounding box center [23, 12] width 37 height 21
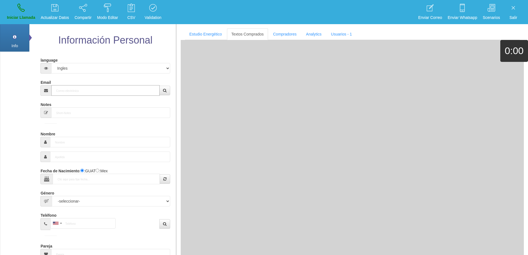
click at [91, 87] on input "Email" at bounding box center [105, 90] width 108 height 11
paste input "[EMAIL_ADDRESS][DOMAIN_NAME]"
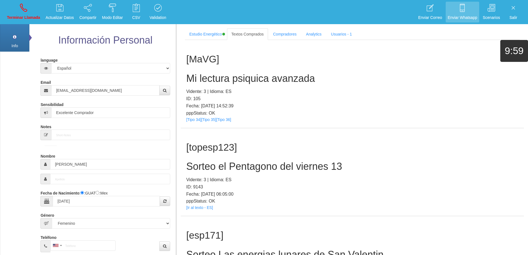
scroll to position [121, 0]
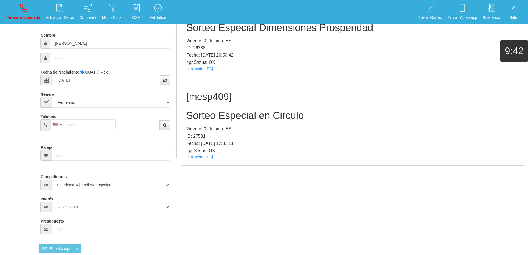
click at [274, 115] on h2 "Sorteo Especial en Circulo" at bounding box center [352, 115] width 332 height 11
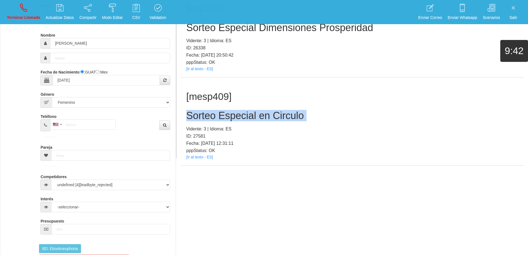
click at [274, 115] on h2 "Sorteo Especial en Circulo" at bounding box center [352, 115] width 332 height 11
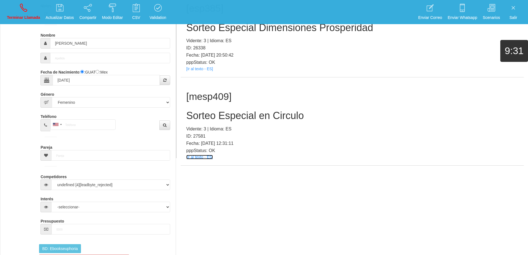
drag, startPoint x: 202, startPoint y: 160, endPoint x: 190, endPoint y: 157, distance: 12.3
click at [345, 92] on h1 "[mesp409]" at bounding box center [352, 96] width 332 height 11
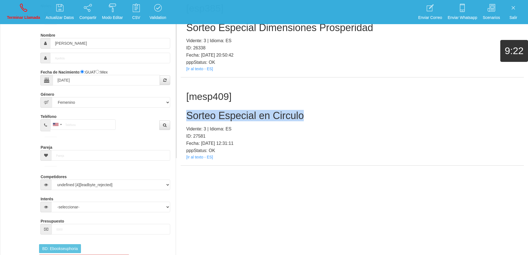
drag, startPoint x: 280, startPoint y: 116, endPoint x: 181, endPoint y: 112, distance: 99.1
click at [181, 112] on div "[mesp409] Sorteo Especial en Circulo Vidente: 3 | Idioma: ES ID: 27581 Fecha: […" at bounding box center [352, 121] width 343 height 88
click at [27, 9] on icon at bounding box center [23, 7] width 7 height 9
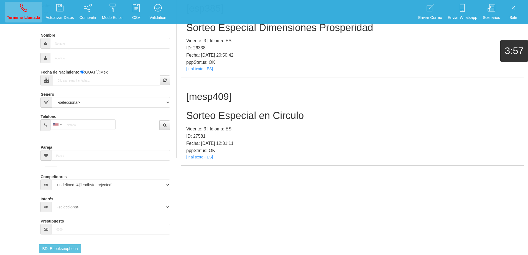
scroll to position [0, 0]
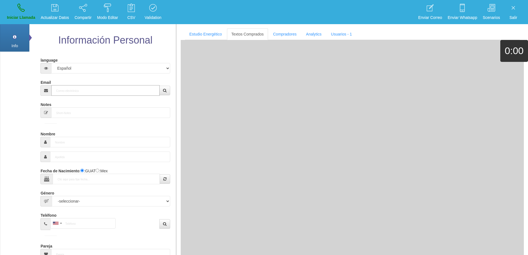
click at [128, 93] on input "Email" at bounding box center [105, 90] width 108 height 11
paste input "[EMAIL_ADDRESS][DOMAIN_NAME]"
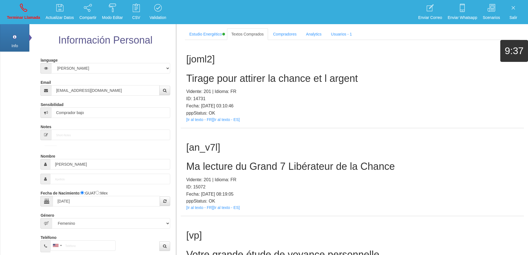
click at [274, 80] on h2 "Tirage pour attirer la chance et l argent" at bounding box center [352, 78] width 332 height 11
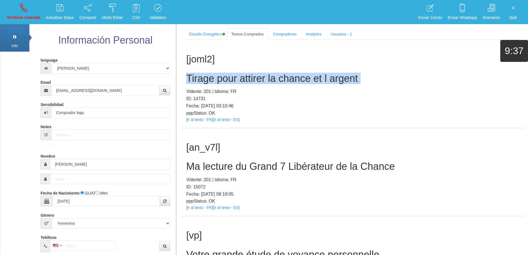
click at [274, 80] on h2 "Tirage pour attirer la chance et l argent" at bounding box center [352, 78] width 332 height 11
click at [376, 75] on h2 "Tirage pour attirer la chance et l argent" at bounding box center [352, 78] width 332 height 11
click at [30, 7] on link "Terminar Llamada" at bounding box center [23, 12] width 37 height 21
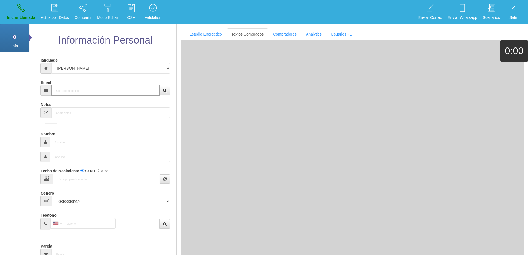
click at [104, 90] on input "Email" at bounding box center [105, 90] width 108 height 11
paste input "[EMAIL_ADDRESS][DOMAIN_NAME]"
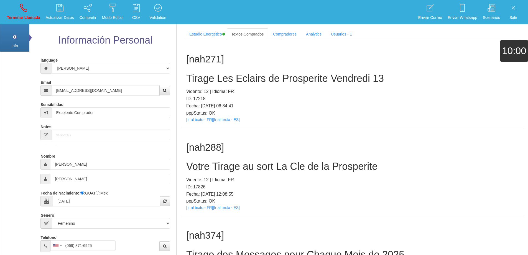
scroll to position [4437, 0]
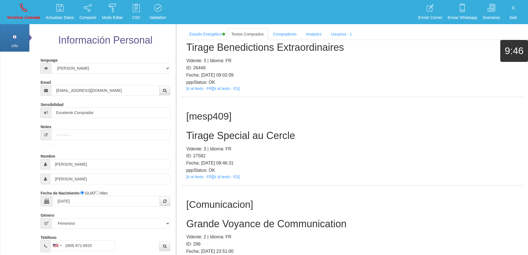
click at [242, 132] on h2 "Tirage Special au Cercle" at bounding box center [352, 135] width 332 height 11
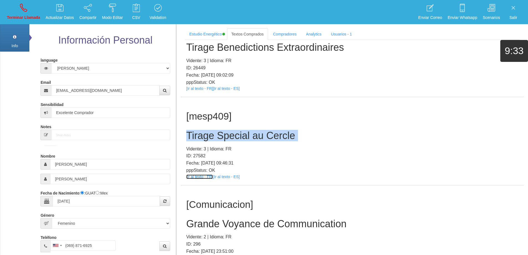
drag, startPoint x: 202, startPoint y: 175, endPoint x: 199, endPoint y: 176, distance: 3.5
click at [314, 135] on h2 "Tirage Special au Cercle" at bounding box center [352, 135] width 332 height 11
drag, startPoint x: 307, startPoint y: 136, endPoint x: 184, endPoint y: 132, distance: 122.7
click at [184, 132] on div "[mesp409] Tirage Special au Cercle Vidente: 3 | Idioma: FR ID: 27582 Fecha: [DA…" at bounding box center [352, 141] width 343 height 88
click at [25, 9] on icon at bounding box center [23, 7] width 7 height 9
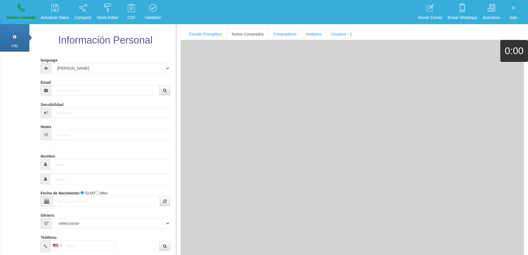
scroll to position [0, 0]
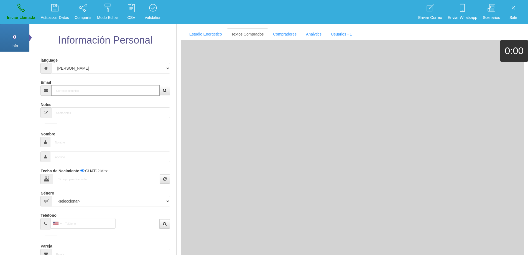
drag, startPoint x: 68, startPoint y: 89, endPoint x: 141, endPoint y: 77, distance: 74.2
click at [69, 89] on input "Email" at bounding box center [105, 90] width 108 height 11
paste input "[EMAIL_ADDRESS][DOMAIN_NAME]"
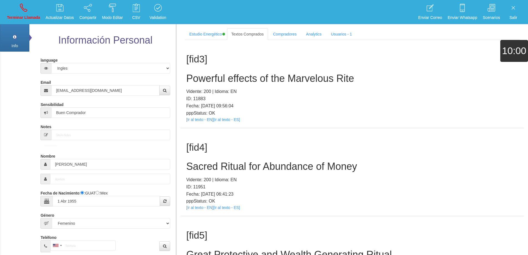
scroll to position [121, 0]
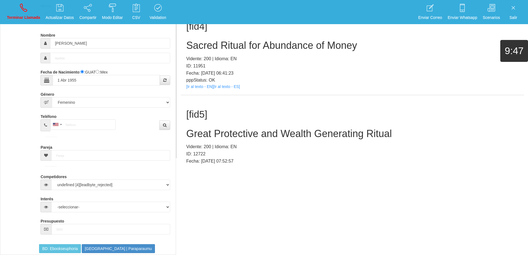
click at [280, 135] on h2 "Great Protective and Wealth Generating Ritual" at bounding box center [352, 133] width 332 height 11
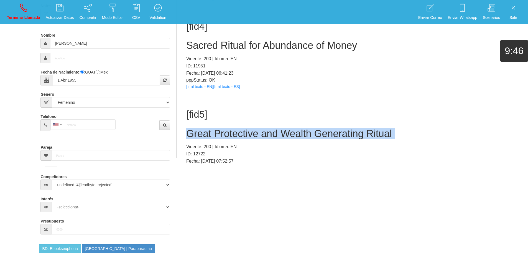
click at [280, 135] on h2 "Great Protective and Wealth Generating Ritual" at bounding box center [352, 133] width 332 height 11
click at [296, 134] on h2 "Great Protective and Wealth Generating Ritual" at bounding box center [352, 133] width 332 height 11
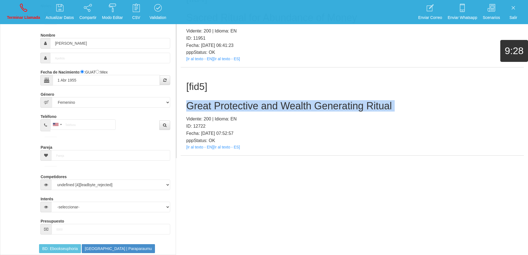
click at [428, 102] on h2 "Great Protective and Wealth Generating Ritual" at bounding box center [352, 105] width 332 height 11
drag, startPoint x: 399, startPoint y: 107, endPoint x: 178, endPoint y: 105, distance: 220.3
click at [178, 105] on section "Estudio Energético Realizar Pago Textos Comprados Compradores Analytics Usuario…" at bounding box center [352, 30] width 352 height 255
click at [26, 9] on icon at bounding box center [23, 7] width 7 height 9
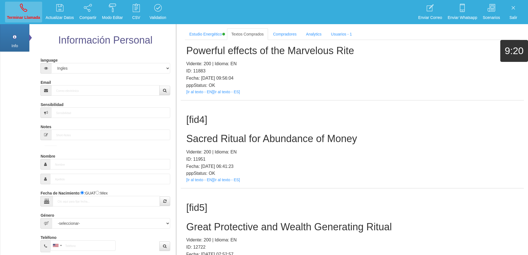
scroll to position [0, 0]
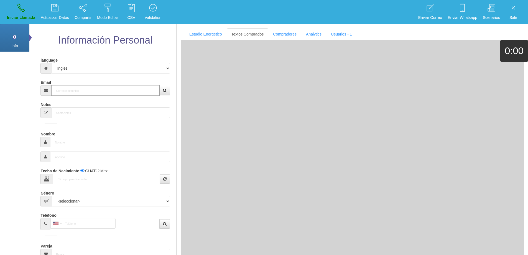
drag, startPoint x: 104, startPoint y: 88, endPoint x: 107, endPoint y: 87, distance: 3.8
click at [104, 88] on input "Email" at bounding box center [105, 90] width 108 height 11
paste input "[EMAIL_ADDRESS][DOMAIN_NAME]"
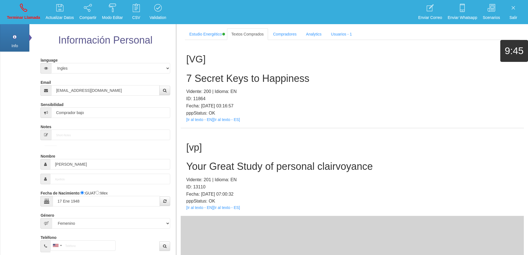
click at [260, 167] on h2 "Your Great Study of personal clairvoyance" at bounding box center [352, 166] width 332 height 11
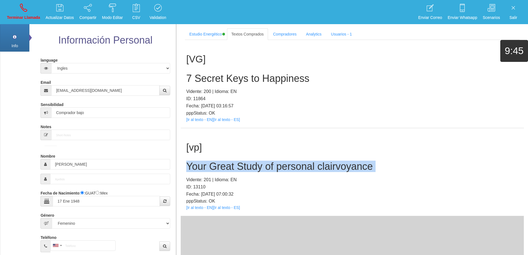
click at [260, 167] on h2 "Your Great Study of personal clairvoyance" at bounding box center [352, 166] width 332 height 11
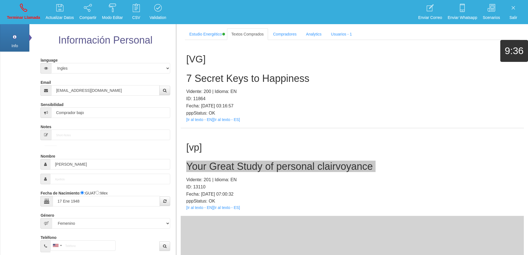
scroll to position [28, 0]
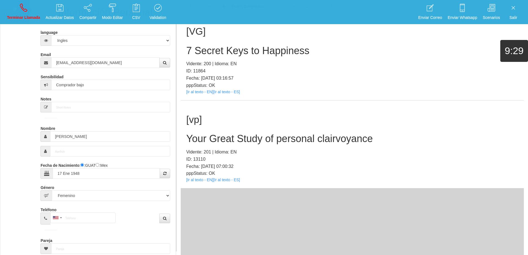
click at [396, 123] on h1 "[vp]" at bounding box center [352, 119] width 332 height 11
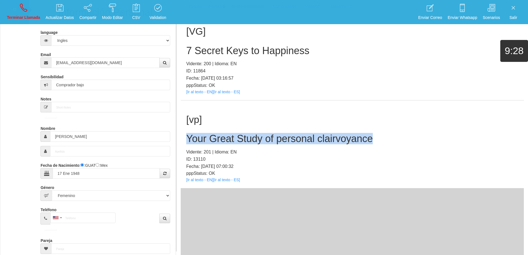
drag, startPoint x: 376, startPoint y: 134, endPoint x: 184, endPoint y: 137, distance: 191.7
click at [184, 137] on div "[vp] Your Great Study of personal clairvoyance Vidente: 201 | Idioma: EN ID: 13…" at bounding box center [352, 144] width 343 height 88
click at [27, 7] on icon at bounding box center [23, 7] width 7 height 9
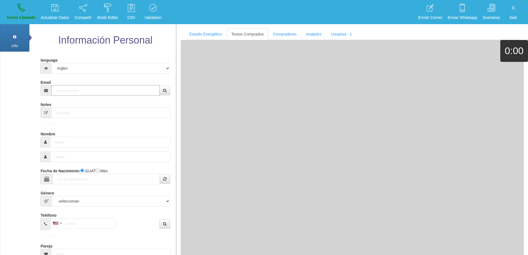
click at [91, 85] on input "Email" at bounding box center [105, 90] width 108 height 11
paste input "[EMAIL_ADDRESS][PERSON_NAME][DOMAIN_NAME]"
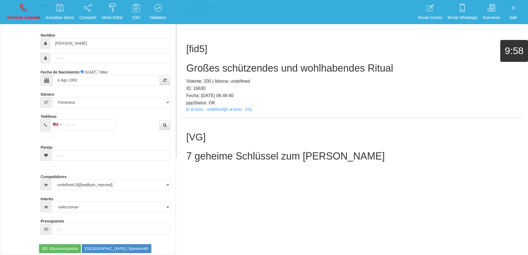
scroll to position [83, 0]
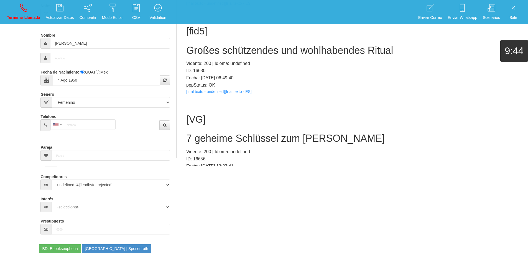
click at [308, 51] on h2 "Großes schützendes und wohlhabendes Ritual" at bounding box center [352, 50] width 332 height 11
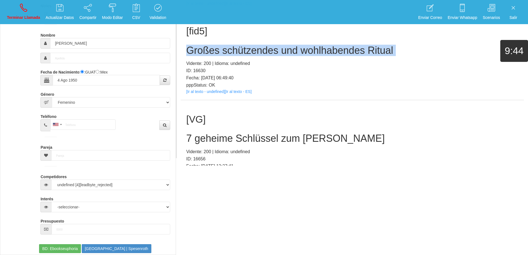
click at [308, 51] on h2 "Großes schützendes und wohlhabendes Ritual" at bounding box center [352, 50] width 332 height 11
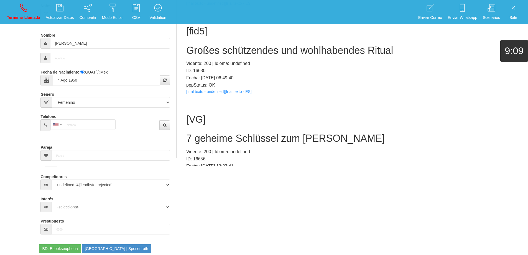
click at [357, 81] on p "Fecha: [DATE] 06:49:40" at bounding box center [352, 77] width 332 height 7
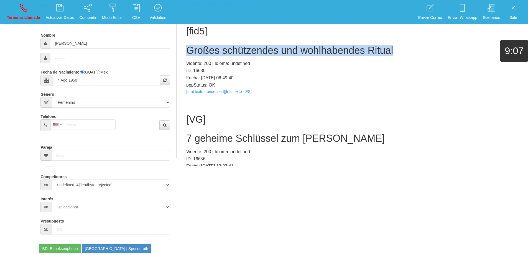
drag, startPoint x: 394, startPoint y: 50, endPoint x: 185, endPoint y: 45, distance: 209.5
click at [185, 45] on div "[fid5] Großes schützendes und wohlhabendes Ritual Vidente: 200 | Idioma: undefi…" at bounding box center [352, 56] width 343 height 88
click at [18, 12] on link "Terminar Llamada" at bounding box center [23, 12] width 37 height 21
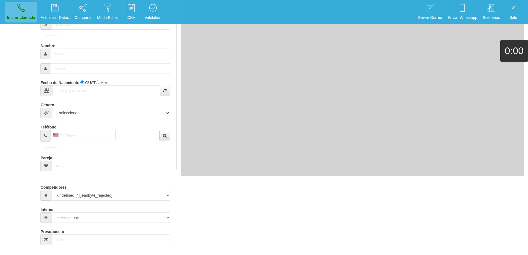
scroll to position [0, 0]
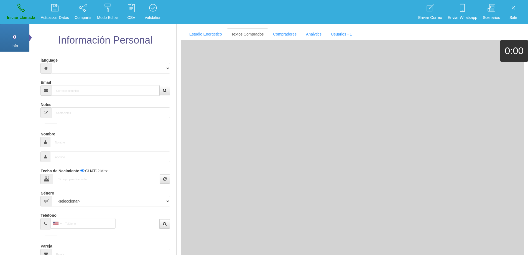
click at [102, 98] on form "language Español Portugues [PERSON_NAME] Email Sensibilidad Notes Comprador de …" at bounding box center [105, 183] width 121 height 256
click at [103, 92] on input "Email" at bounding box center [105, 90] width 108 height 11
paste input "[EMAIL_ADDRESS][DOMAIN_NAME]"
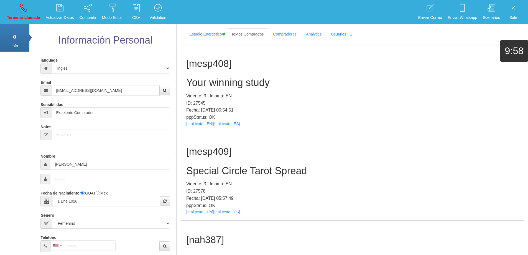
scroll to position [14979, 0]
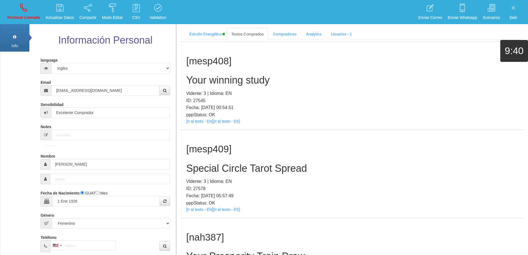
click at [265, 170] on h2 "Special Circle Tarot Spread" at bounding box center [352, 168] width 332 height 11
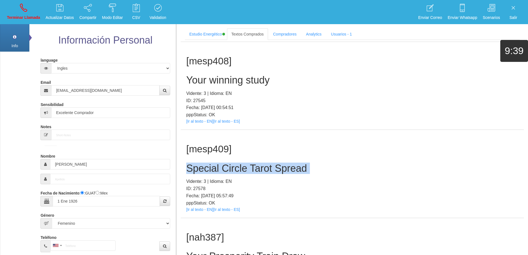
click at [265, 170] on h2 "Special Circle Tarot Spread" at bounding box center [352, 168] width 332 height 11
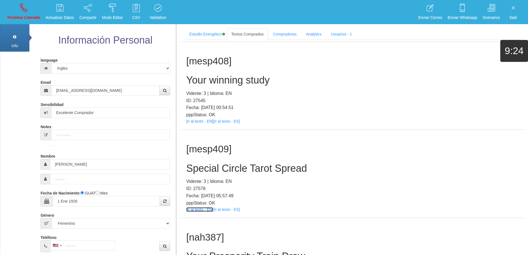
drag, startPoint x: 208, startPoint y: 206, endPoint x: 201, endPoint y: 209, distance: 7.9
click at [284, 141] on div "[mesp409] Special Circle Tarot Spread Vidente: 3 | Idioma: EN ID: 27578 Fecha: …" at bounding box center [352, 174] width 343 height 88
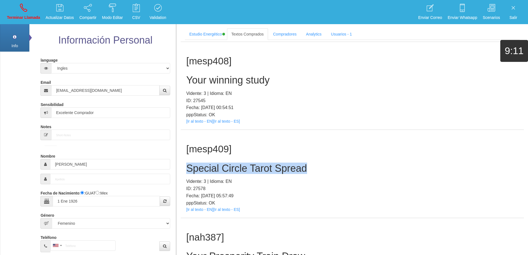
drag, startPoint x: 313, startPoint y: 168, endPoint x: 184, endPoint y: 163, distance: 128.8
click at [184, 163] on div "[mesp409] Special Circle Tarot Spread Vidente: 3 | Idioma: EN ID: 27578 Fecha: …" at bounding box center [352, 174] width 343 height 88
click at [21, 10] on icon at bounding box center [23, 7] width 7 height 9
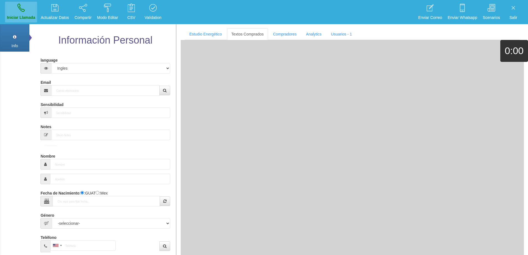
scroll to position [0, 0]
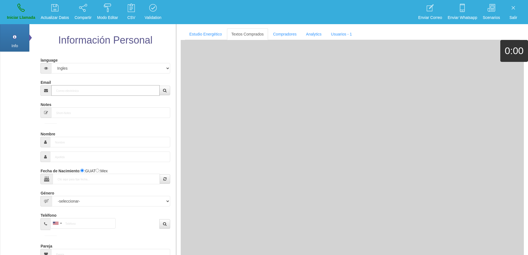
drag, startPoint x: 78, startPoint y: 90, endPoint x: 82, endPoint y: 88, distance: 4.4
click at [78, 90] on input "Email" at bounding box center [105, 90] width 108 height 11
paste input "[EMAIL_ADDRESS][DOMAIN_NAME]"
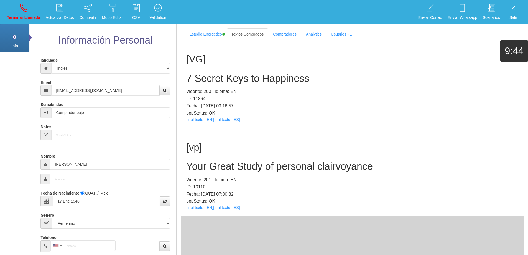
click at [303, 165] on h2 "Your Great Study of personal clairvoyance" at bounding box center [352, 166] width 332 height 11
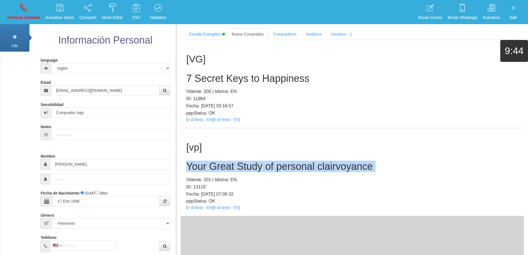
click at [303, 165] on h2 "Your Great Study of personal clairvoyance" at bounding box center [352, 166] width 332 height 11
click at [373, 160] on div "[vp] Your Great Study of personal clairvoyance Vidente: 201 | Idioma: EN ID: 13…" at bounding box center [352, 172] width 343 height 88
